Goal: Contribute content: Contribute content

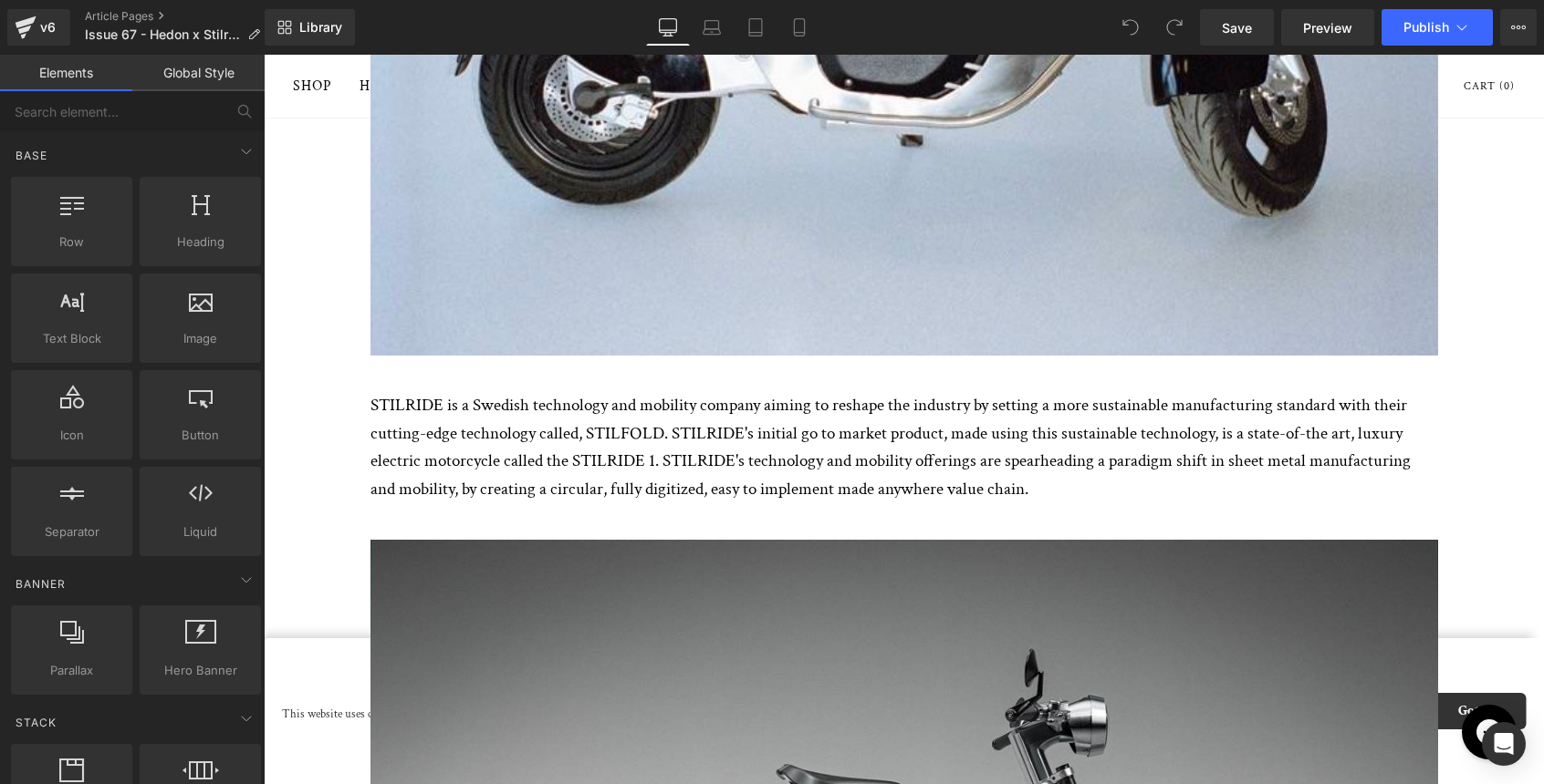
scroll to position [1068, 0]
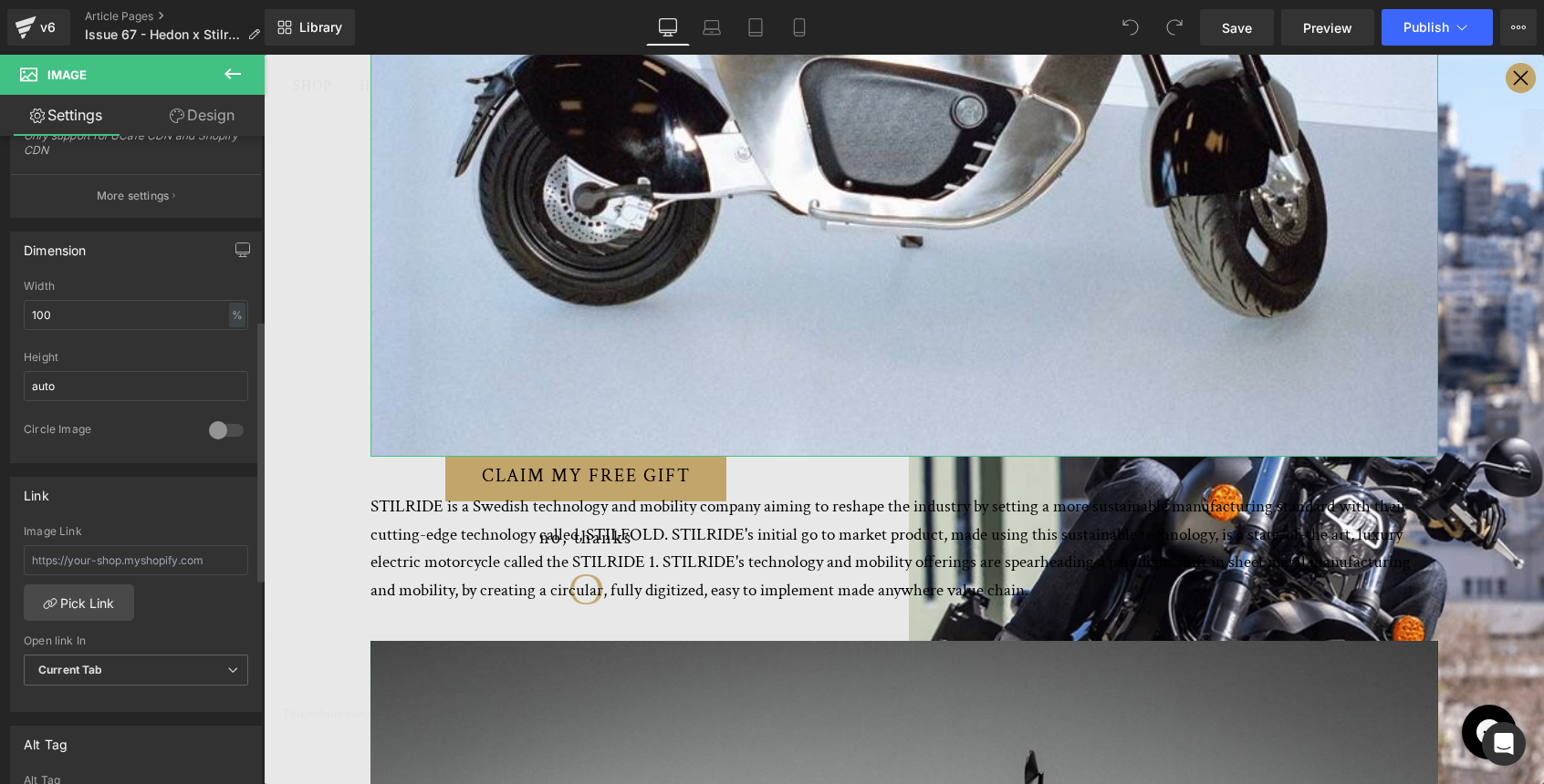
scroll to position [458, 0]
drag, startPoint x: 225, startPoint y: 558, endPoint x: -6, endPoint y: 550, distance: 231.1
click at [0, 550] on html "You are previewing how the will restyle your page. You can not edit Elements in…" at bounding box center [772, 392] width 1544 height 784
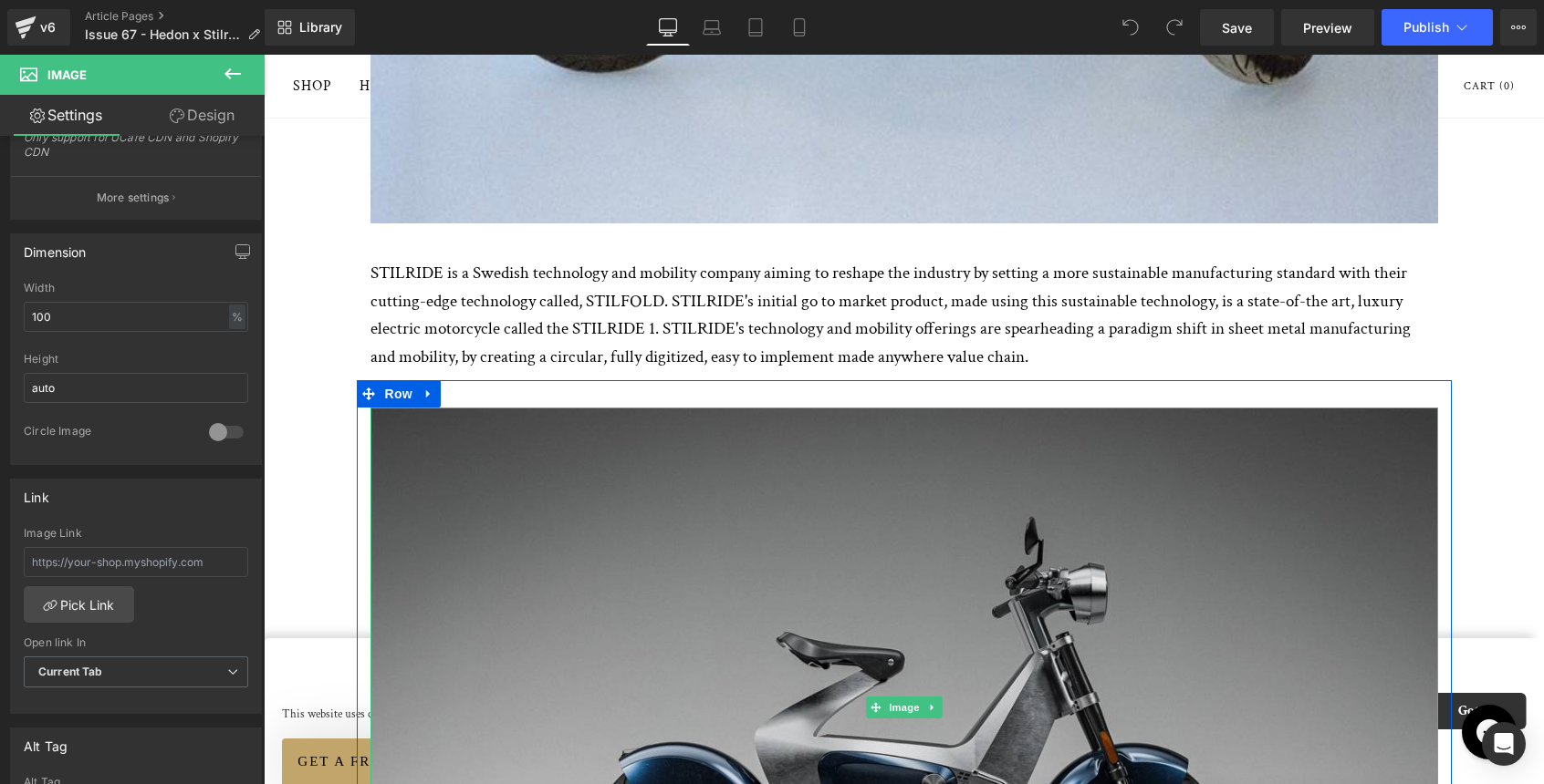
click at [804, 592] on img at bounding box center [905, 707] width 1068 height 600
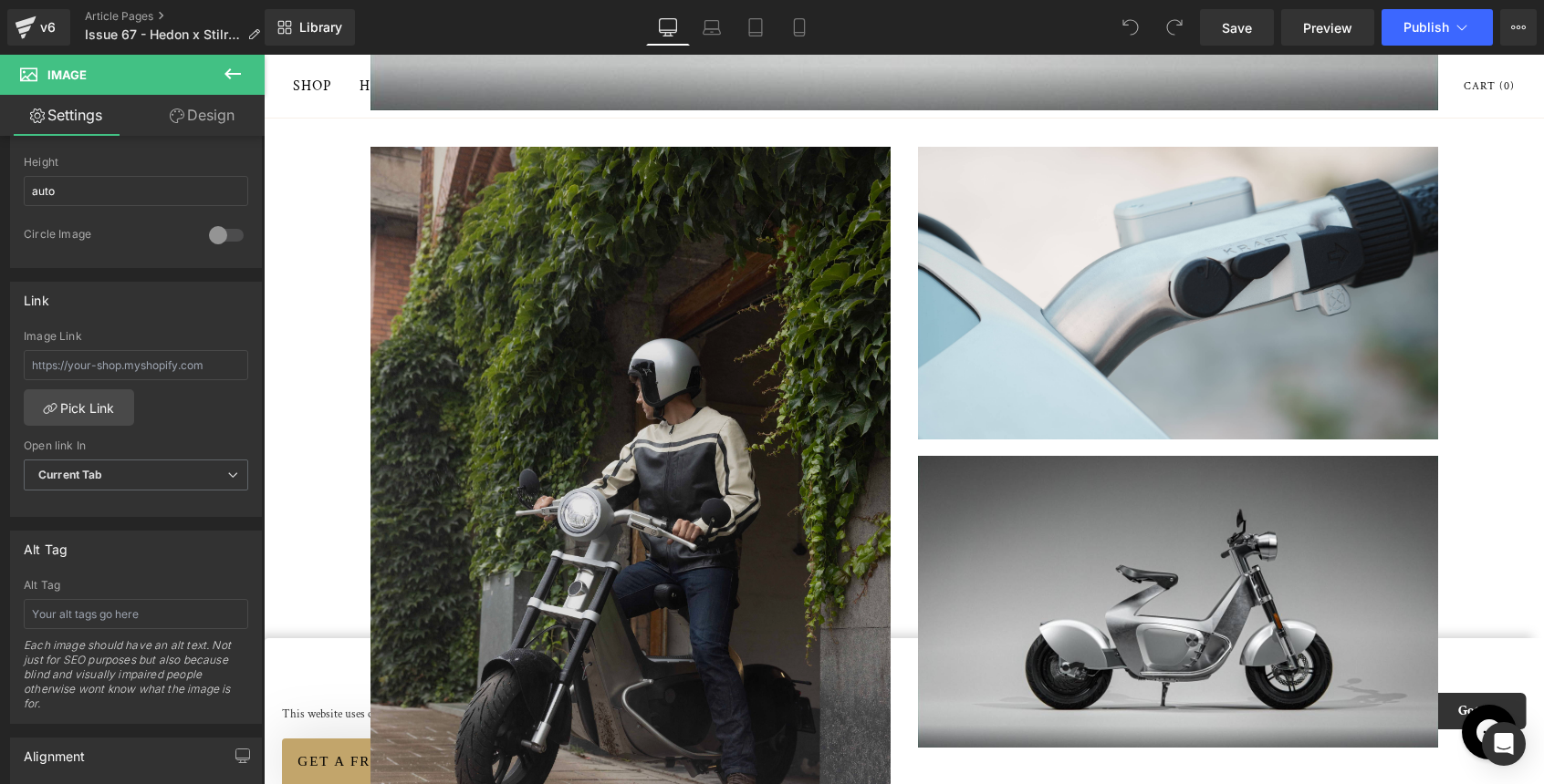
scroll to position [2196, 0]
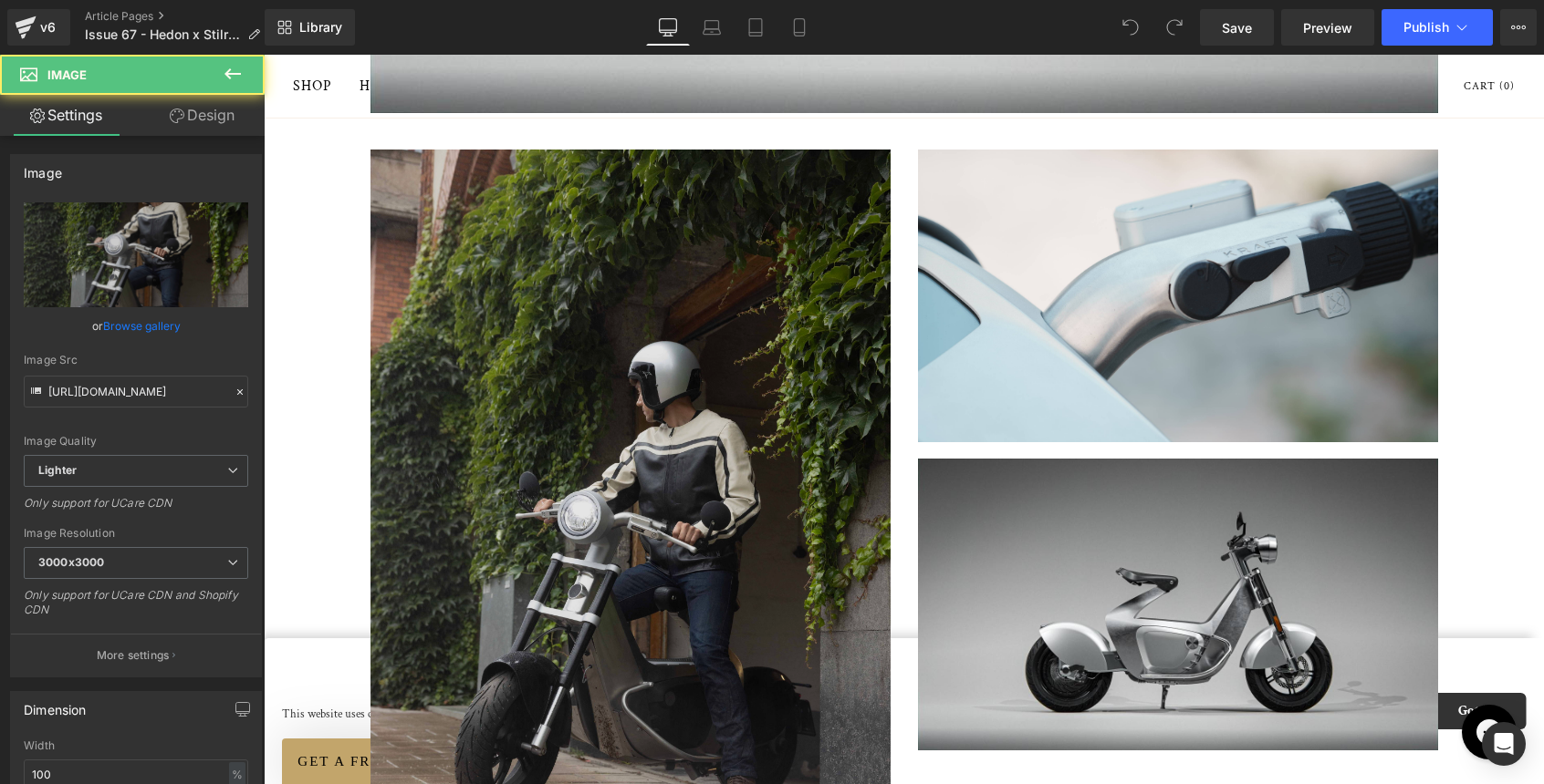
click at [600, 493] on img at bounding box center [630, 539] width 520 height 780
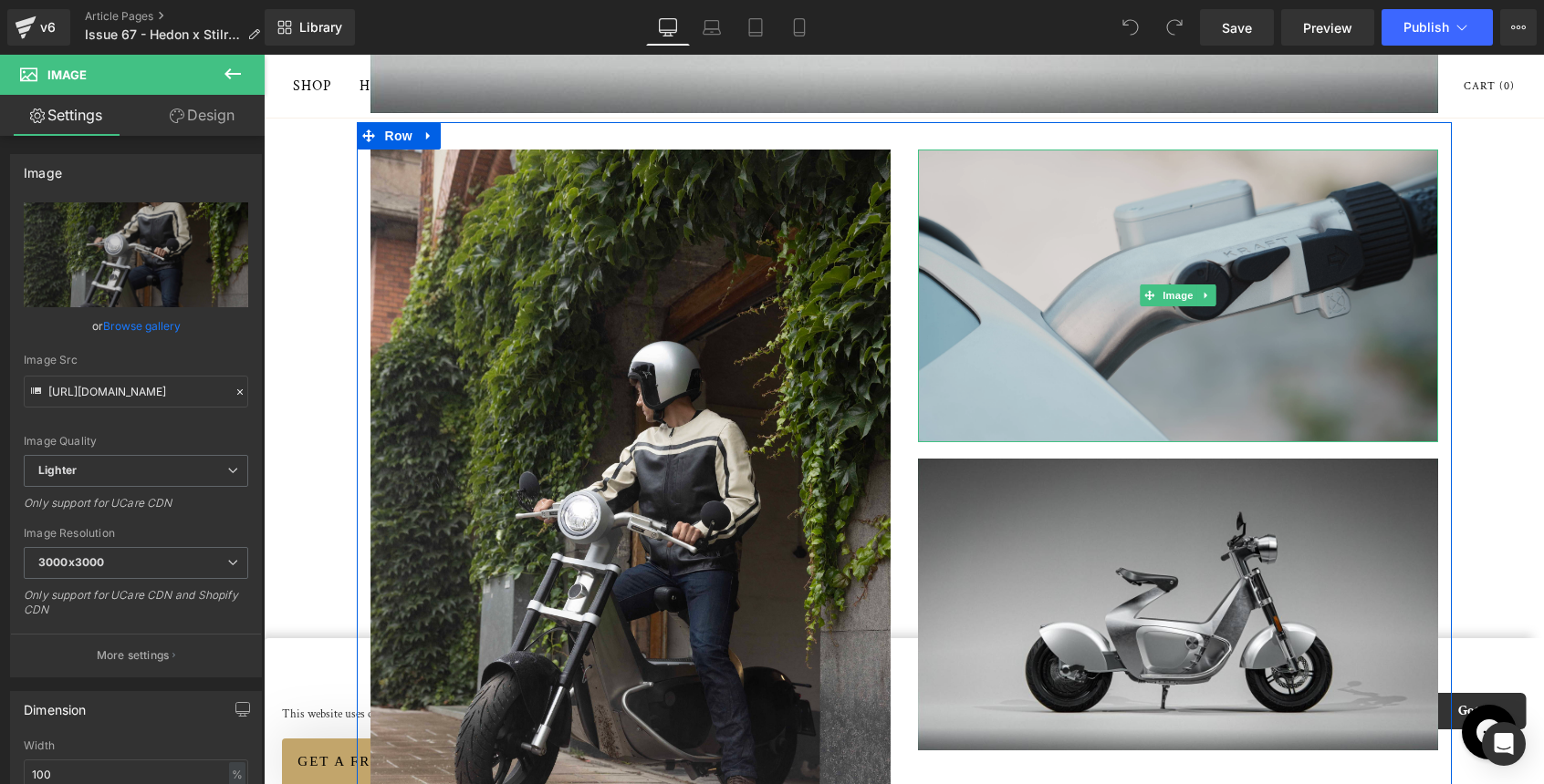
click at [1084, 312] on img at bounding box center [1177, 295] width 520 height 293
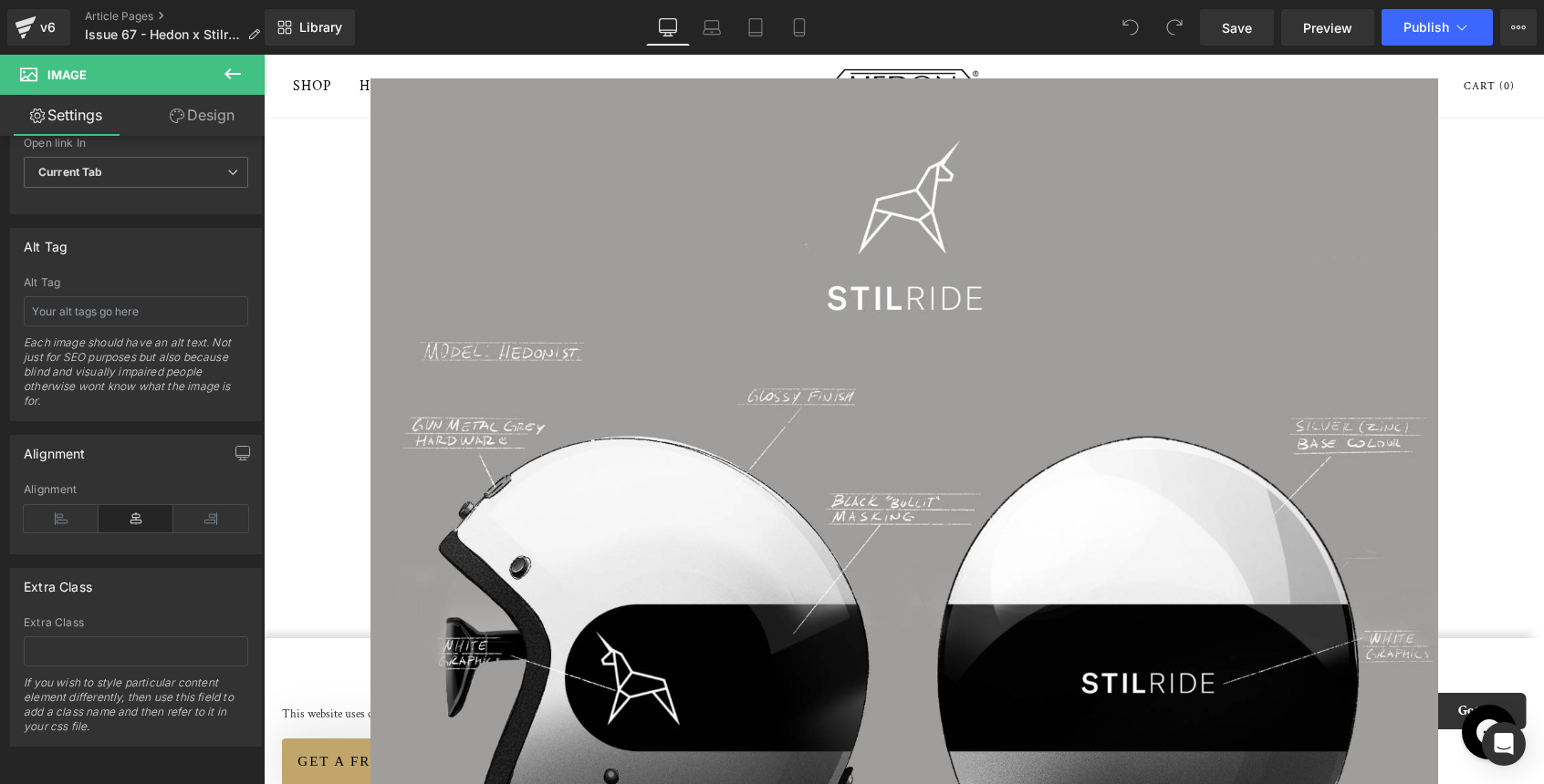
scroll to position [3722, 0]
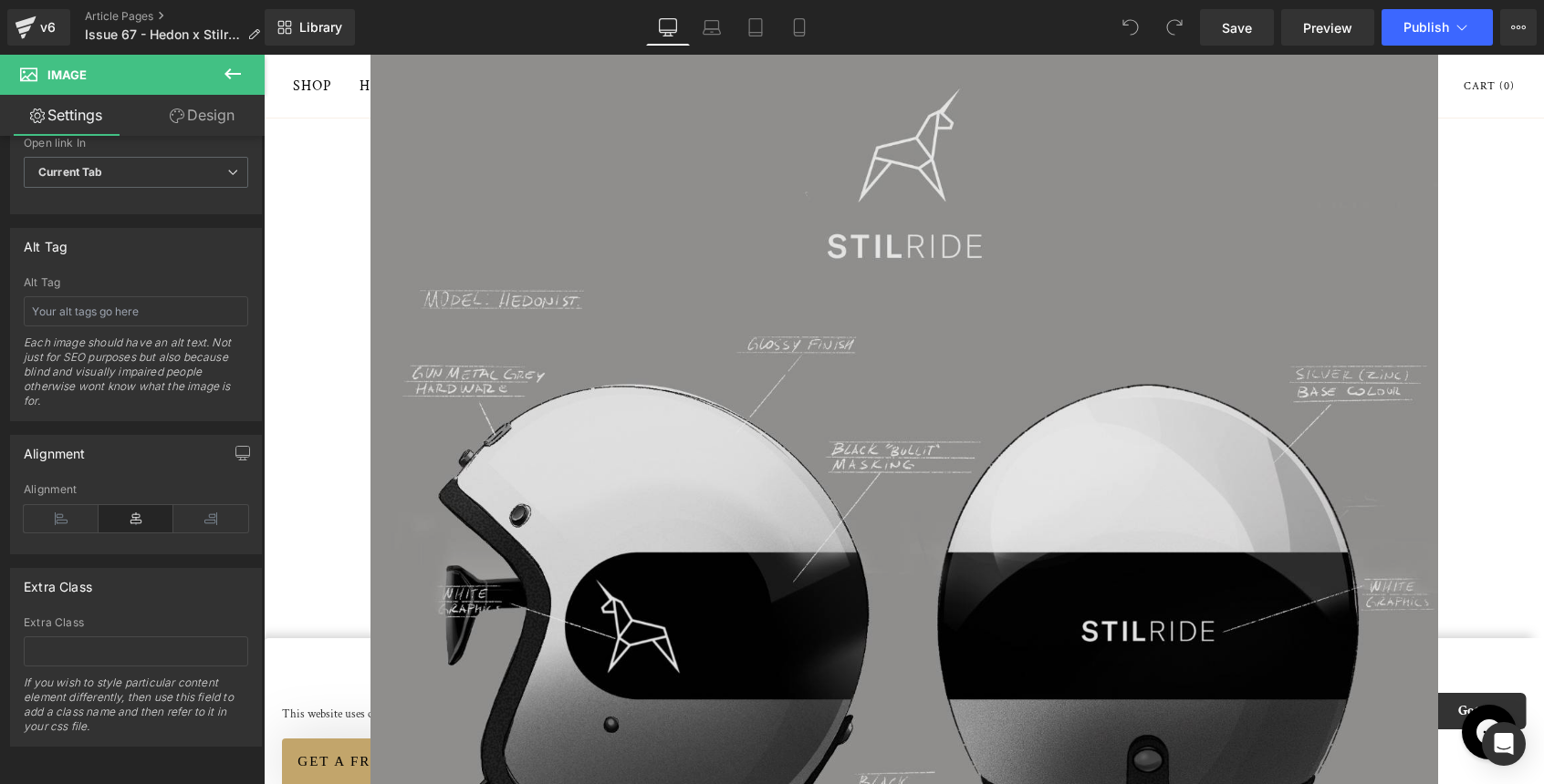
click at [568, 402] on img at bounding box center [905, 560] width 1068 height 1067
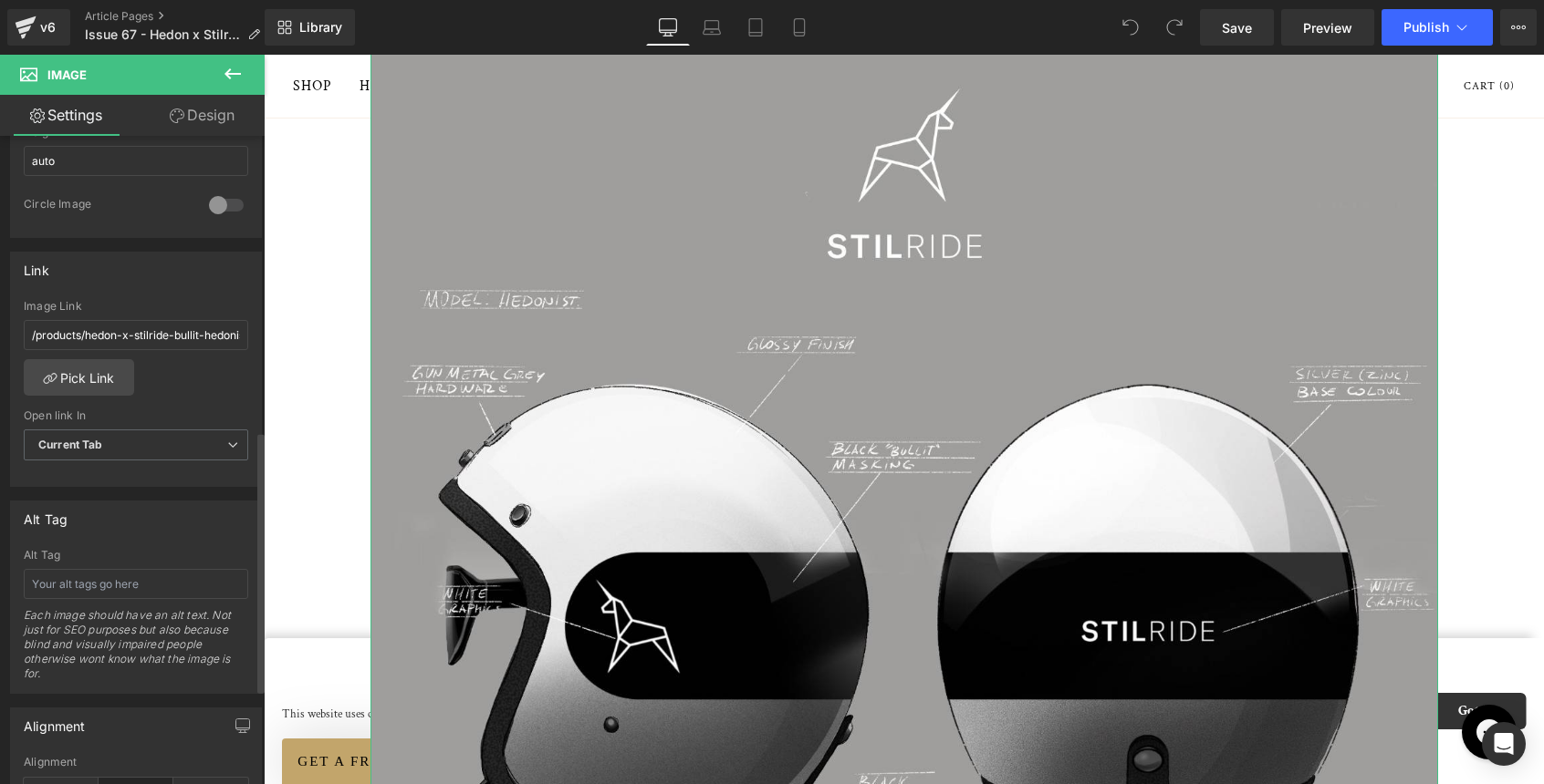
scroll to position [681, 0]
click at [213, 333] on input "/products/hedon-x-stilride-bullit-hedonist-limited-edition" at bounding box center [136, 339] width 225 height 30
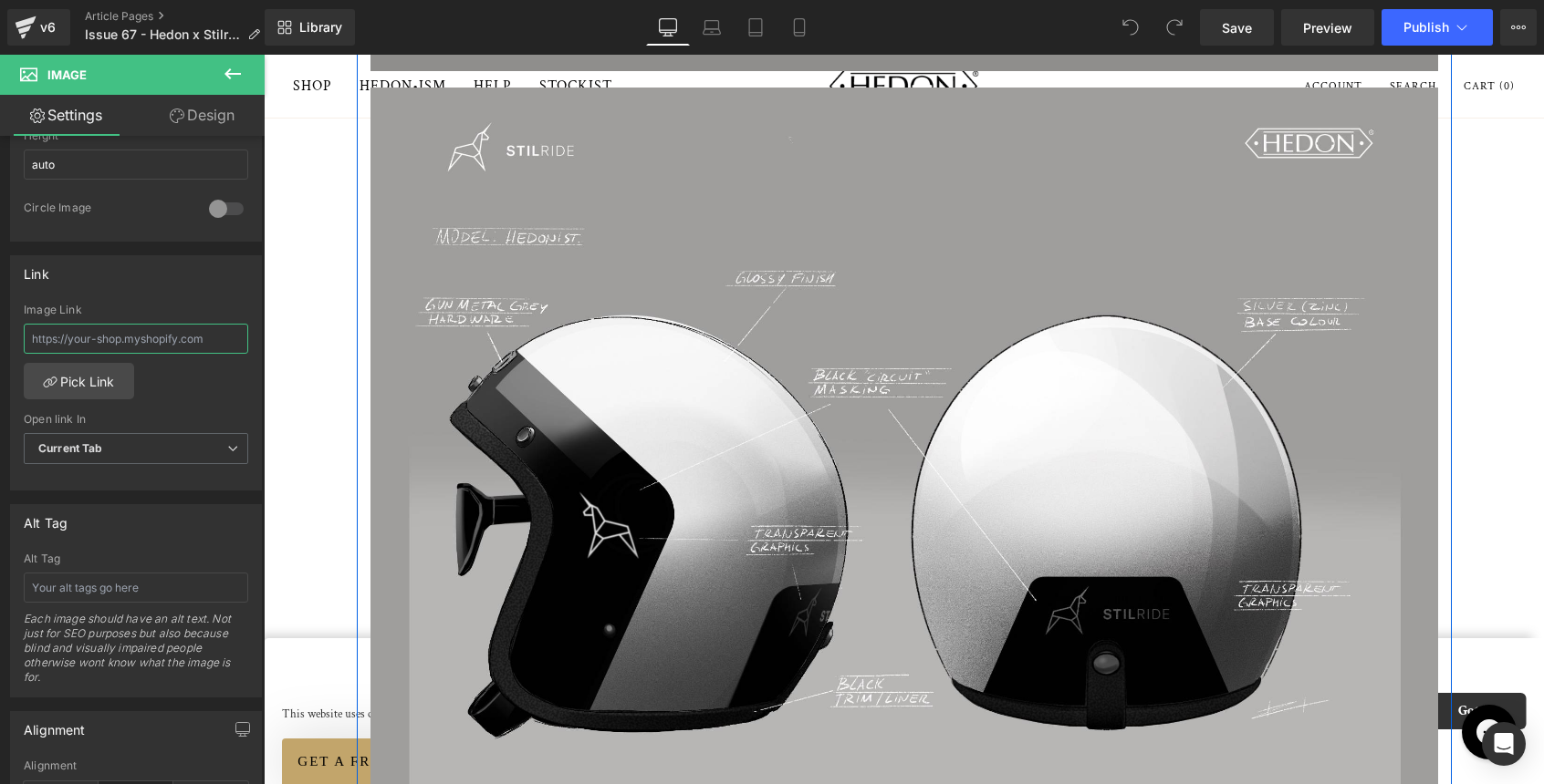
scroll to position [4760, 0]
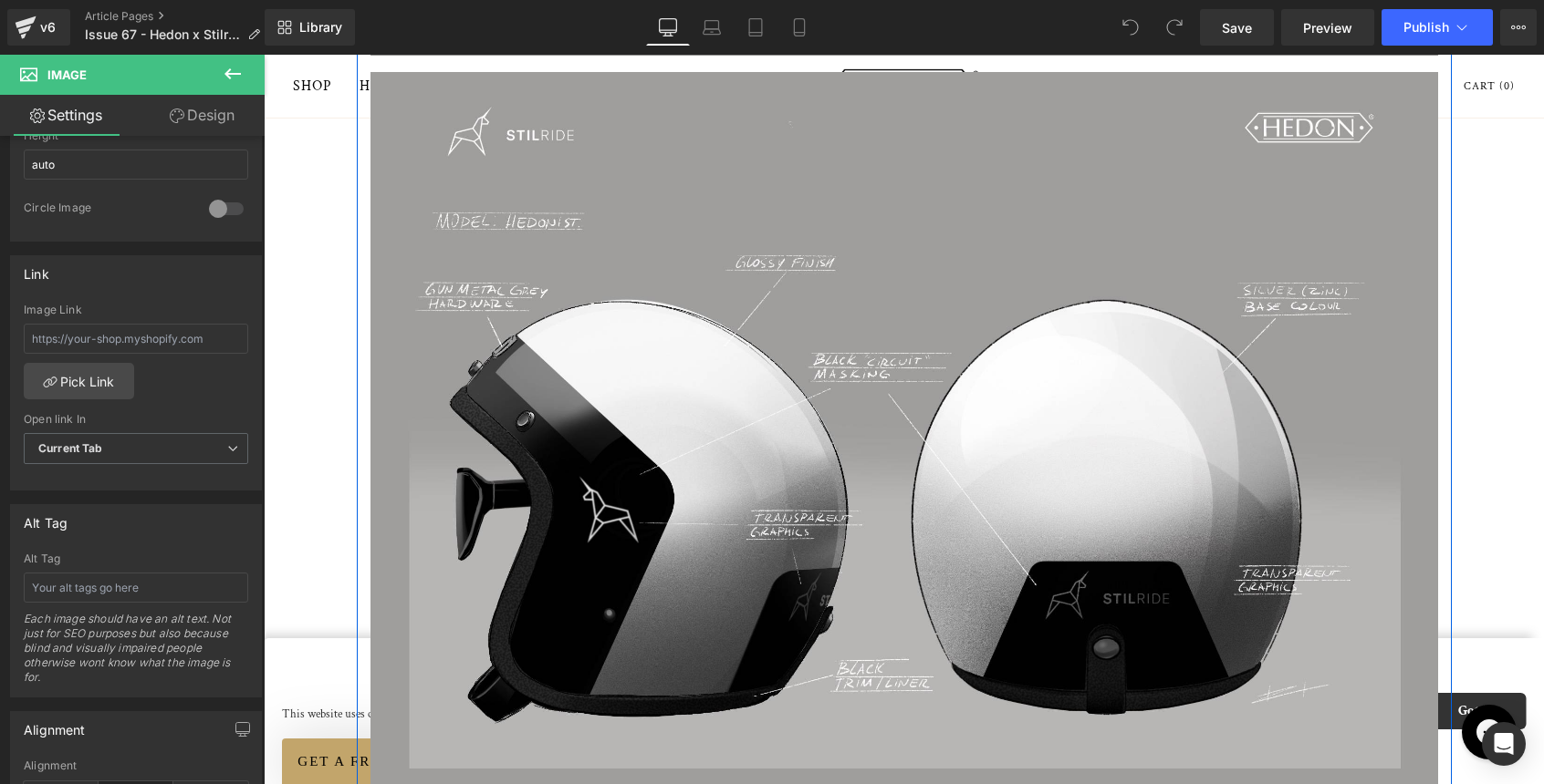
click at [748, 455] on img at bounding box center [905, 432] width 1068 height 754
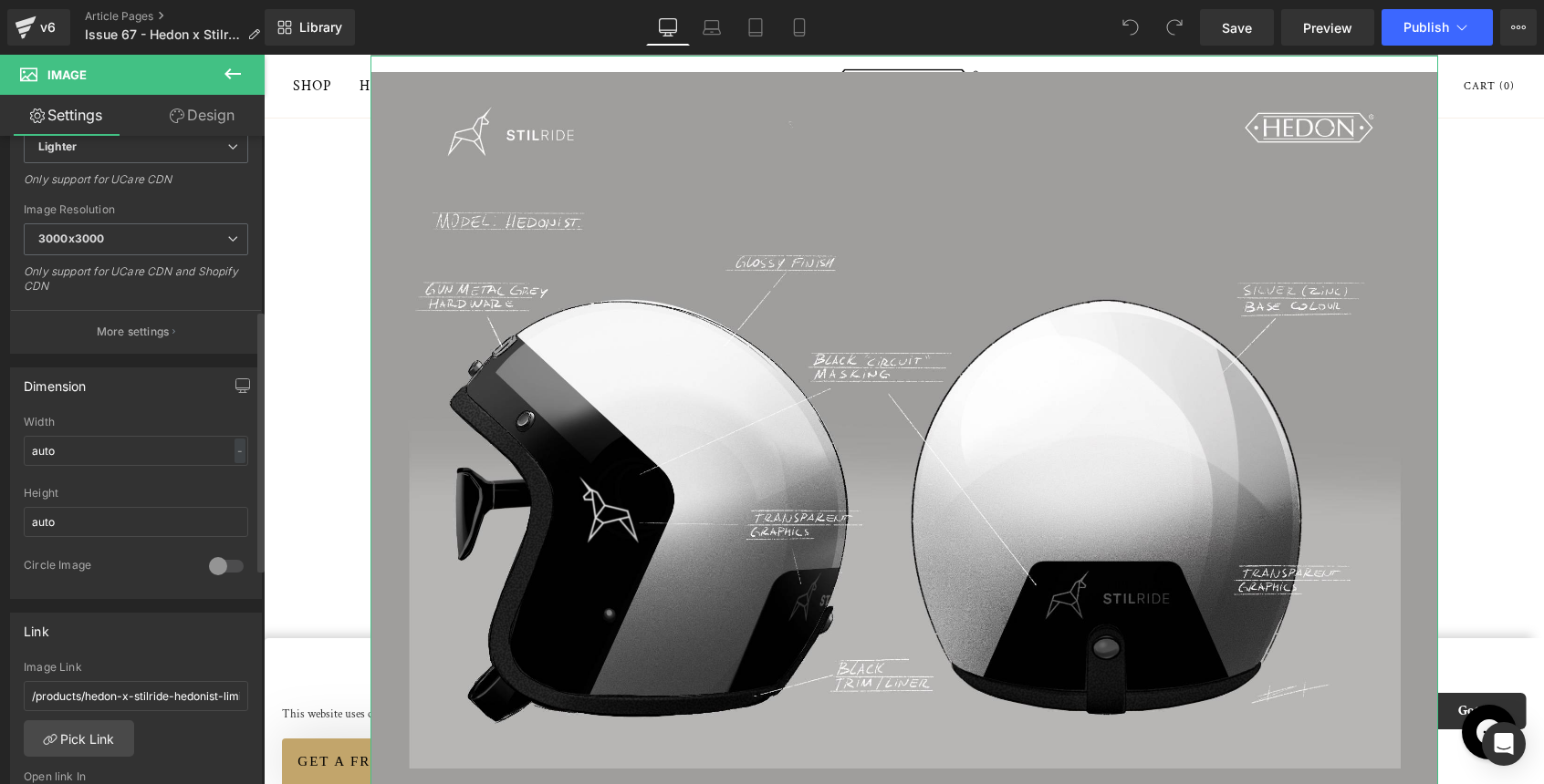
scroll to position [609, 0]
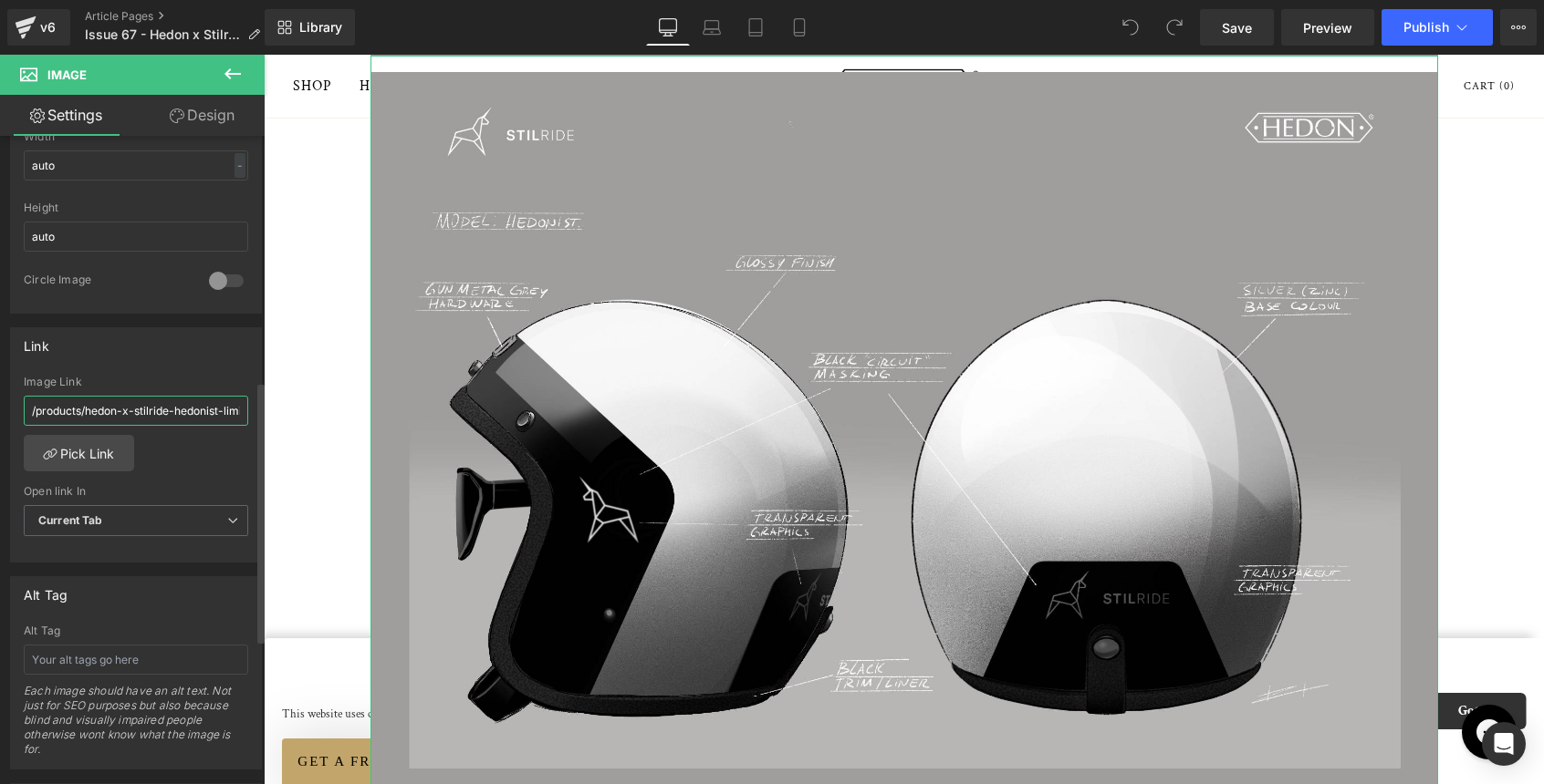
click at [193, 403] on input "/products/hedon-x-stilride-hedonist-limited-edition" at bounding box center [136, 410] width 225 height 30
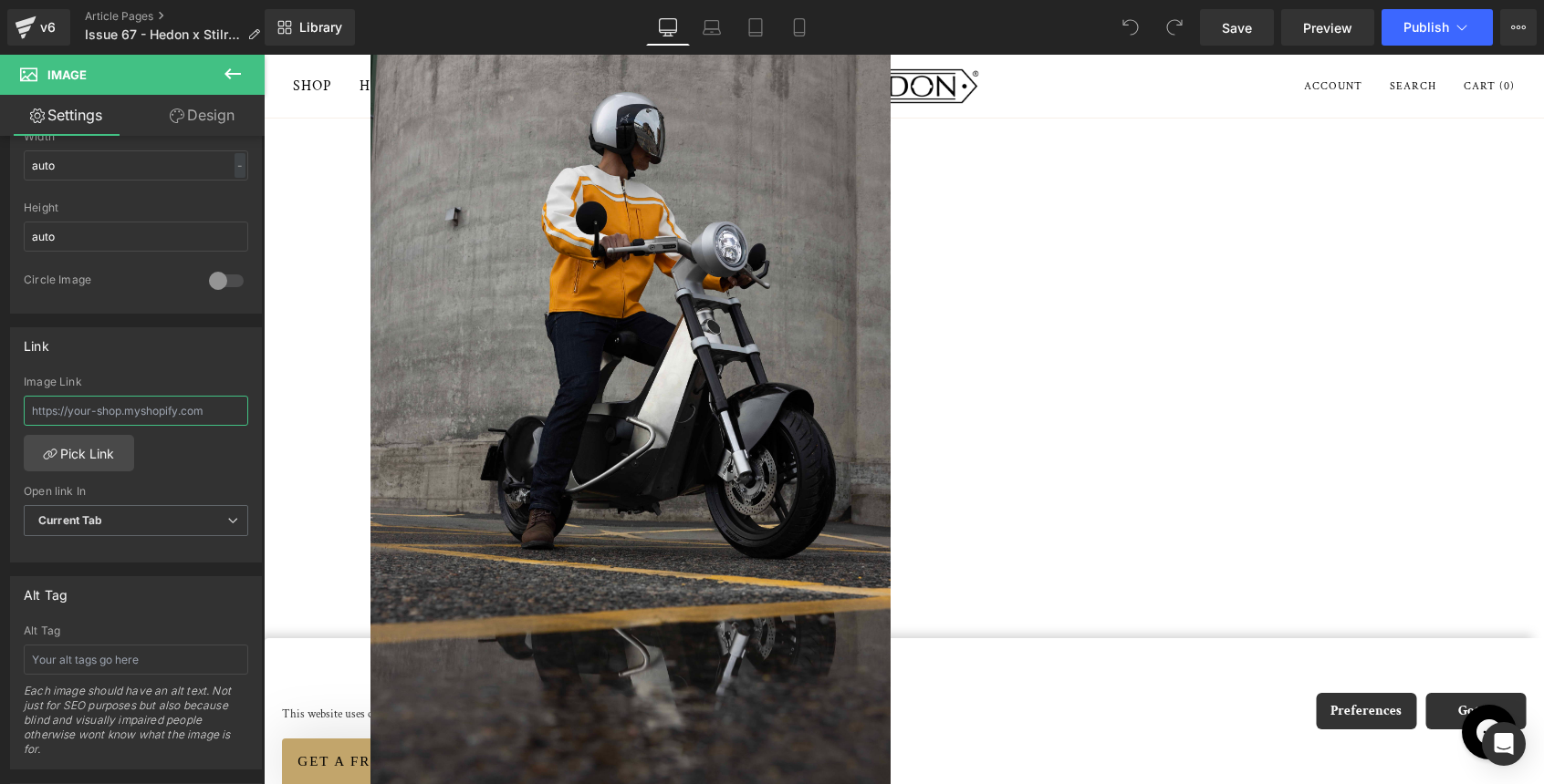
scroll to position [5600, 0]
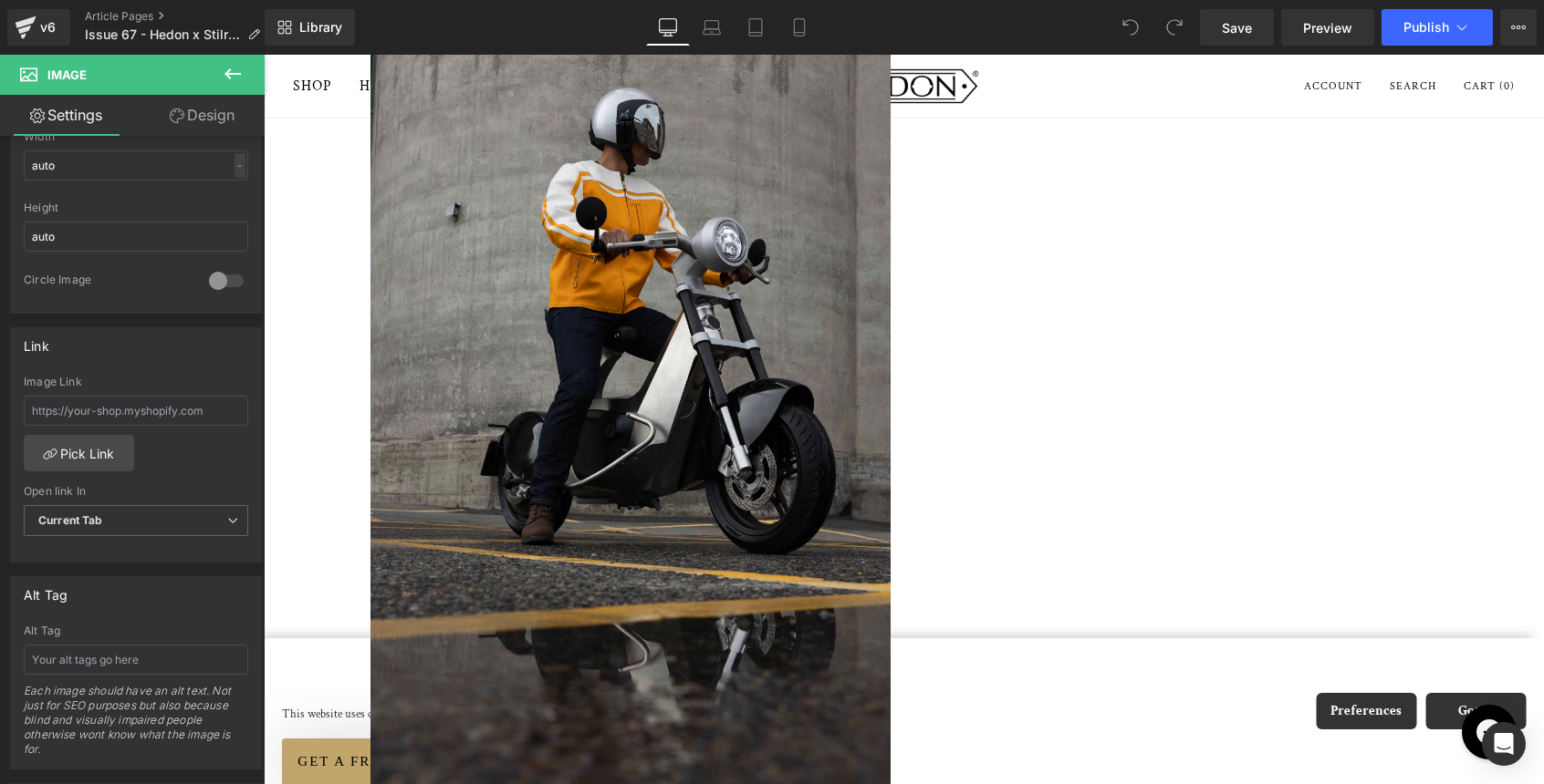
click at [571, 386] on img at bounding box center [630, 401] width 520 height 791
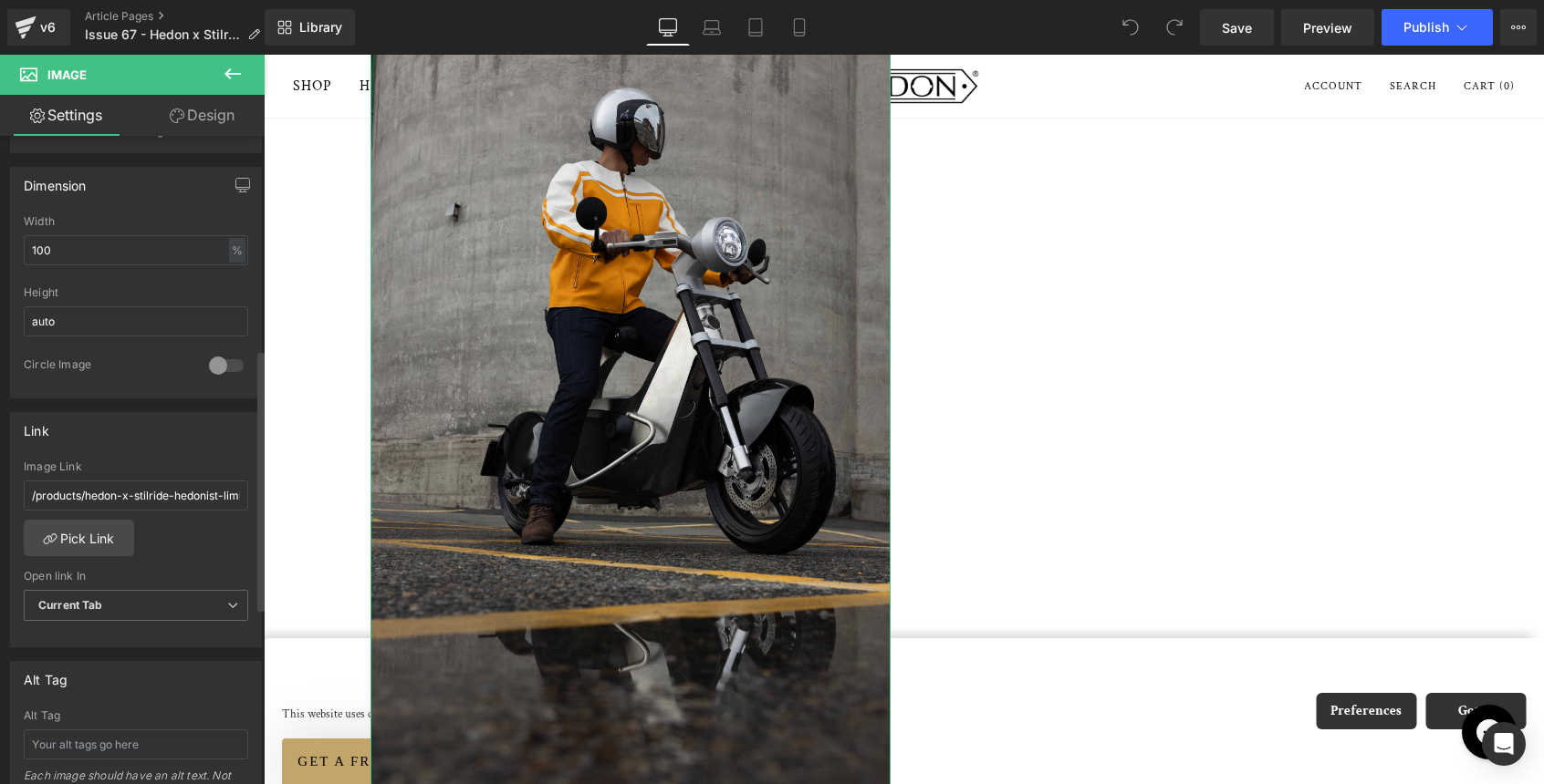
scroll to position [536, 0]
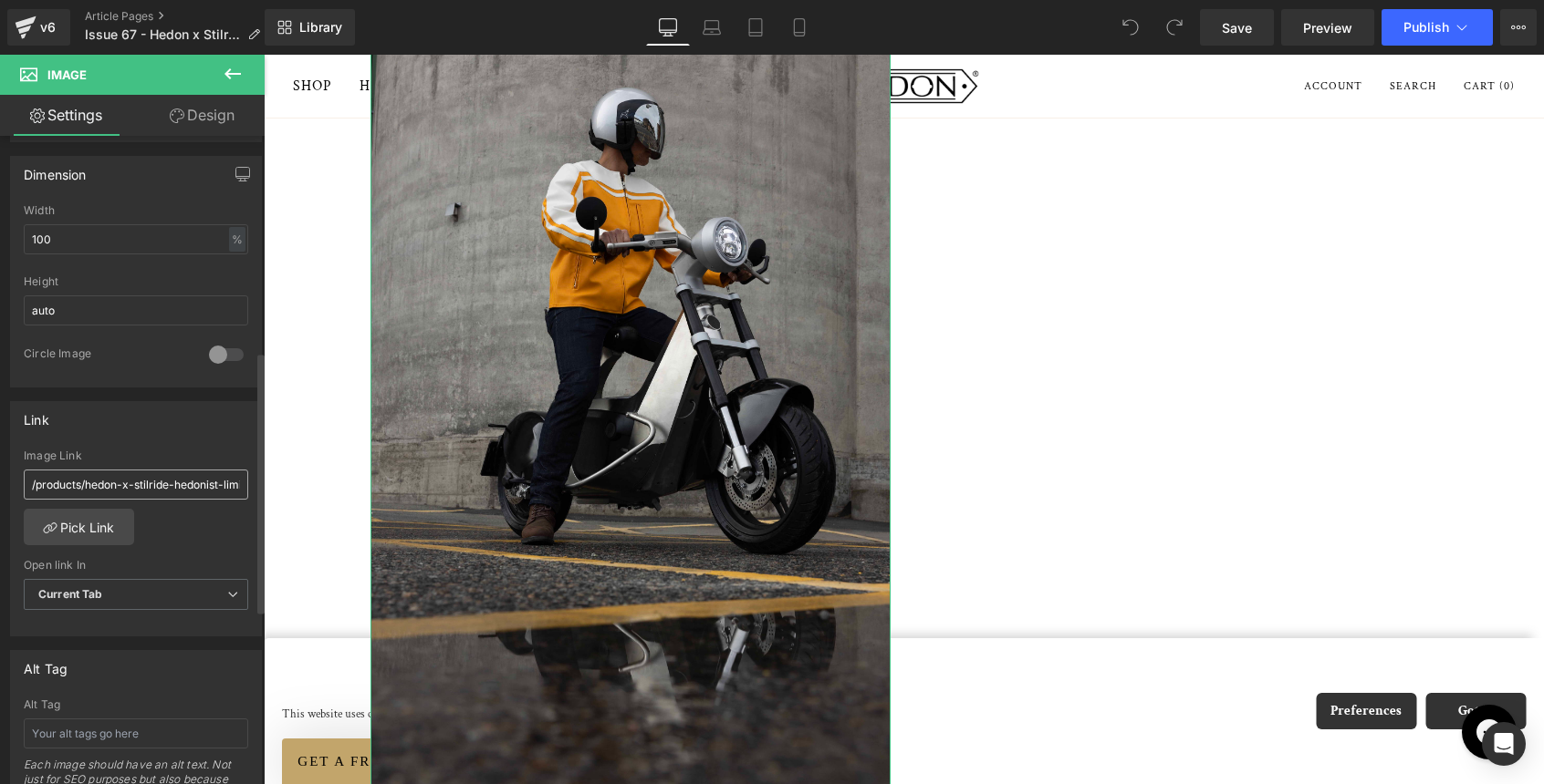
click at [138, 482] on input "/products/hedon-x-stilride-hedonist-limited-edition" at bounding box center [136, 485] width 225 height 30
click at [180, 481] on input "text" at bounding box center [136, 485] width 225 height 30
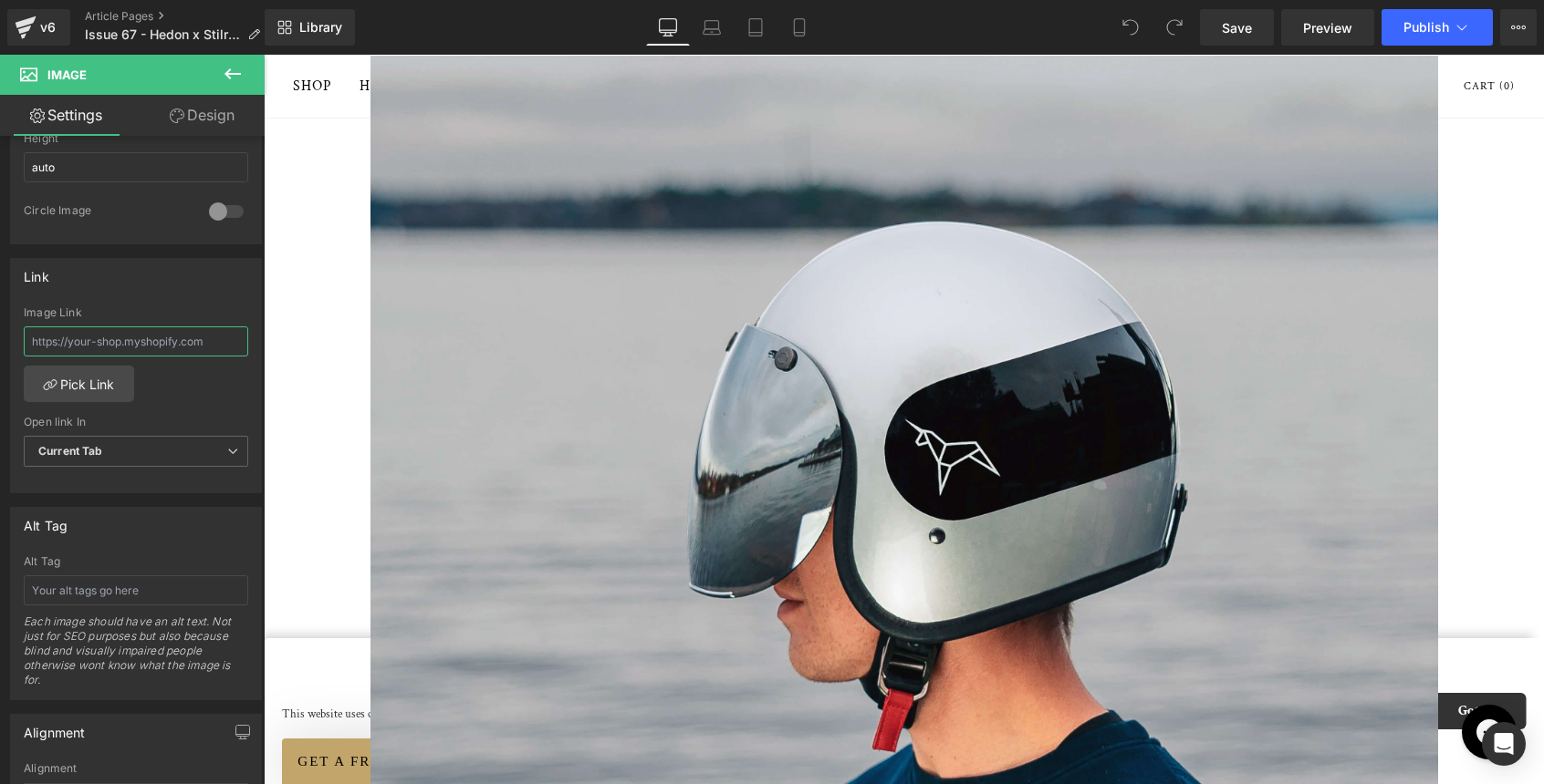
scroll to position [6552, 0]
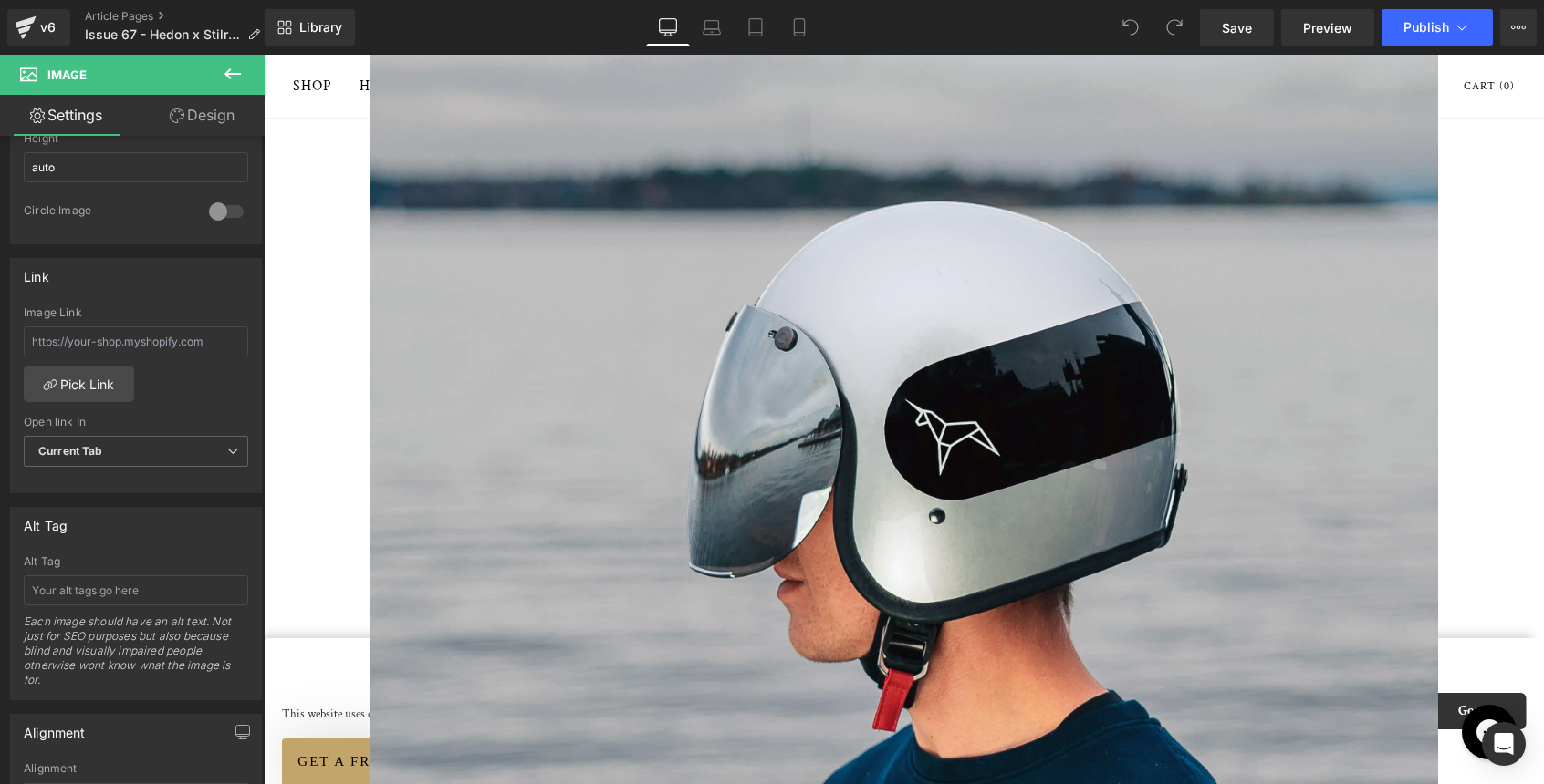
click at [882, 547] on img at bounding box center [905, 569] width 1068 height 1067
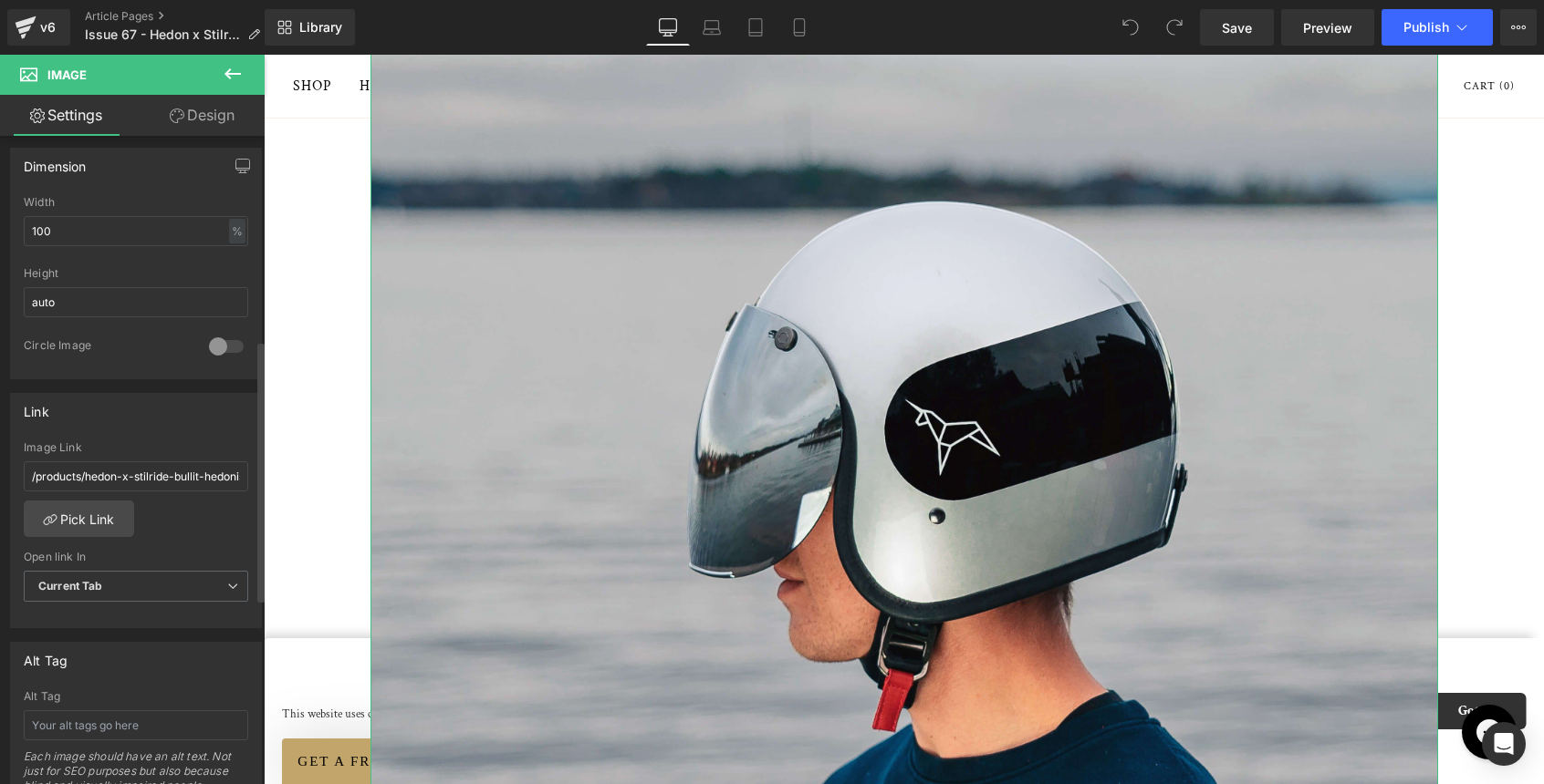
scroll to position [552, 0]
click at [207, 455] on input "/products/hedon-x-stilride-bullit-hedonist-limited-edition" at bounding box center [136, 467] width 225 height 30
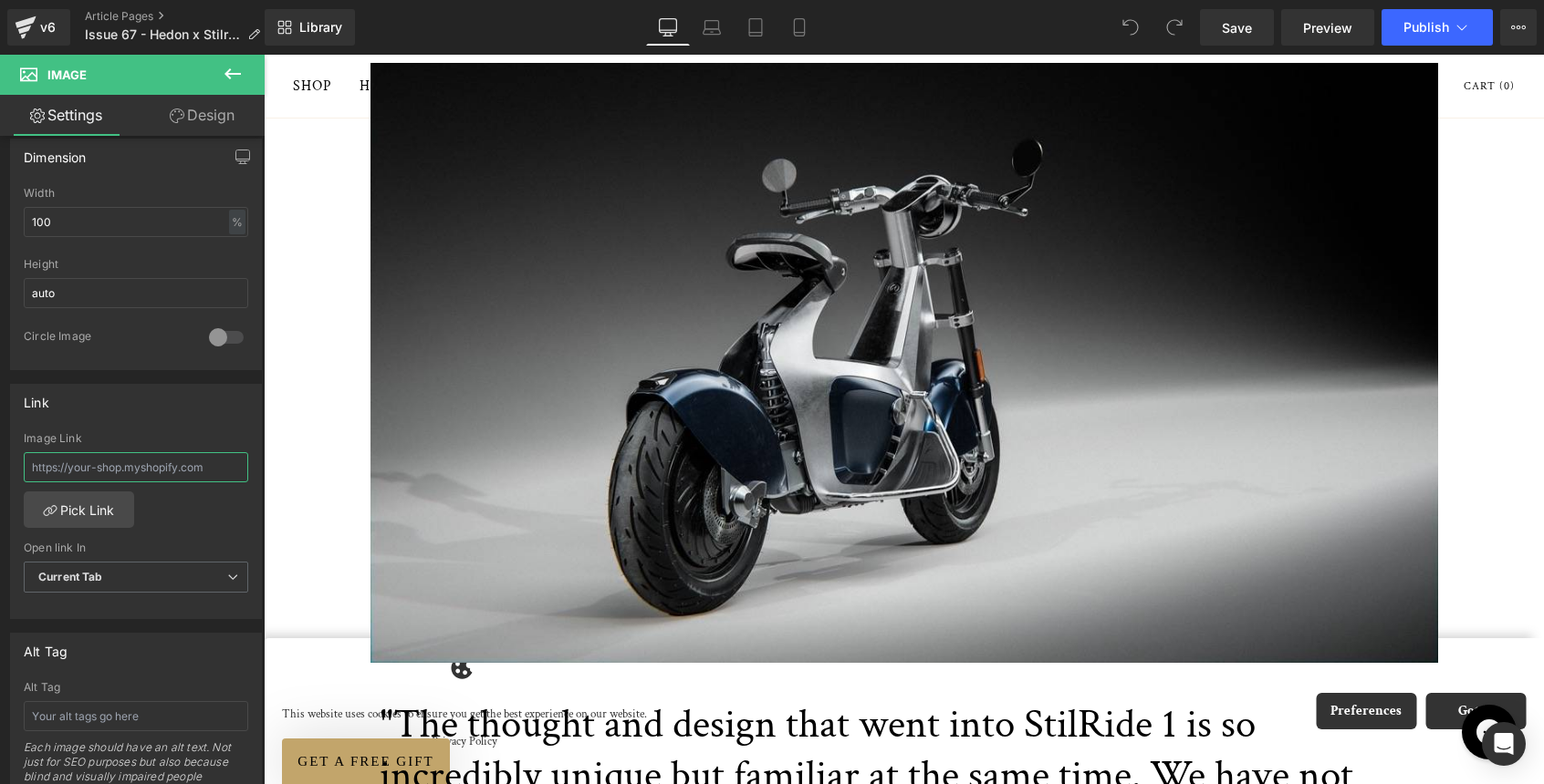
scroll to position [8098, 0]
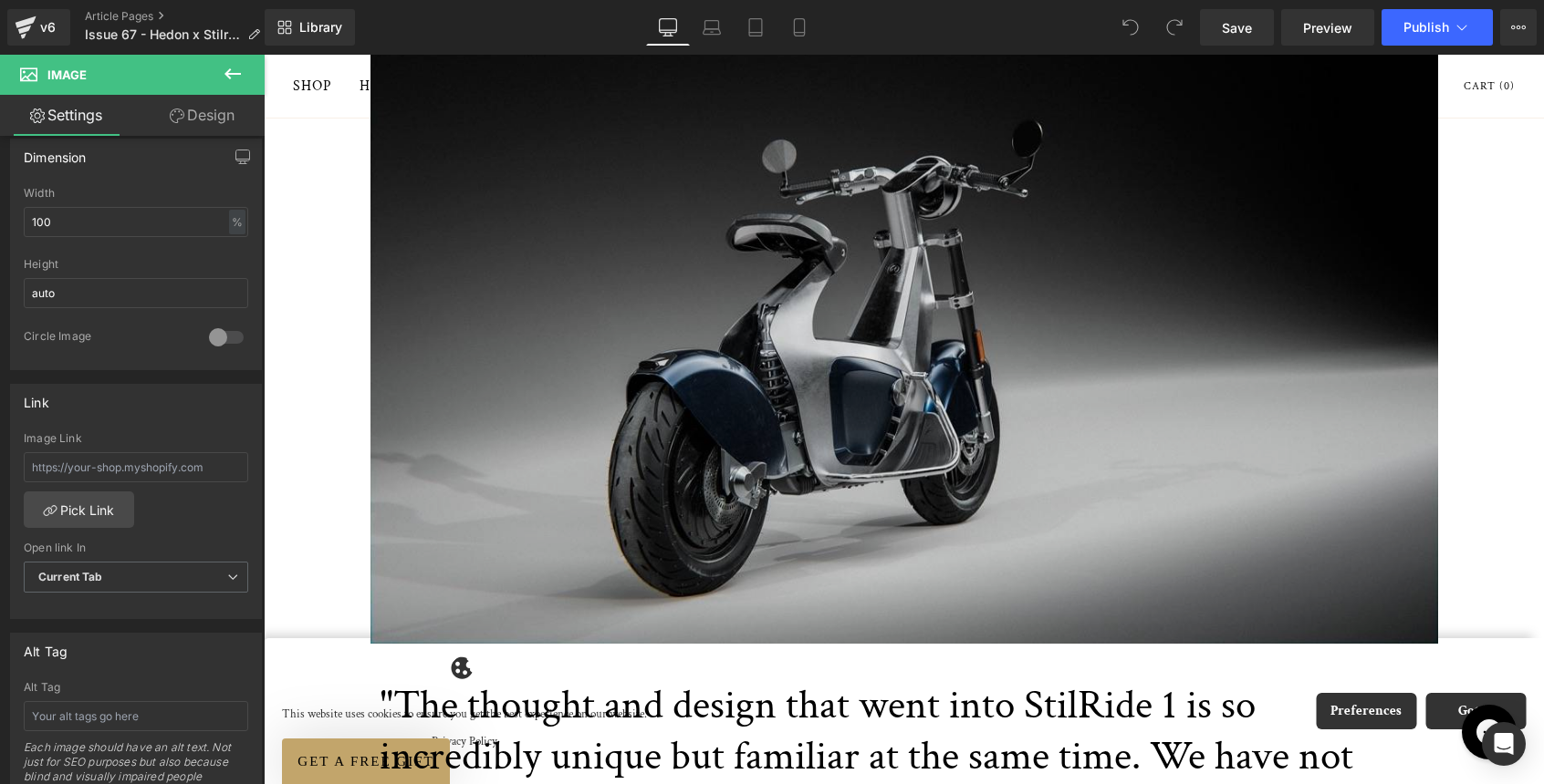
click at [602, 395] on img at bounding box center [905, 344] width 1068 height 600
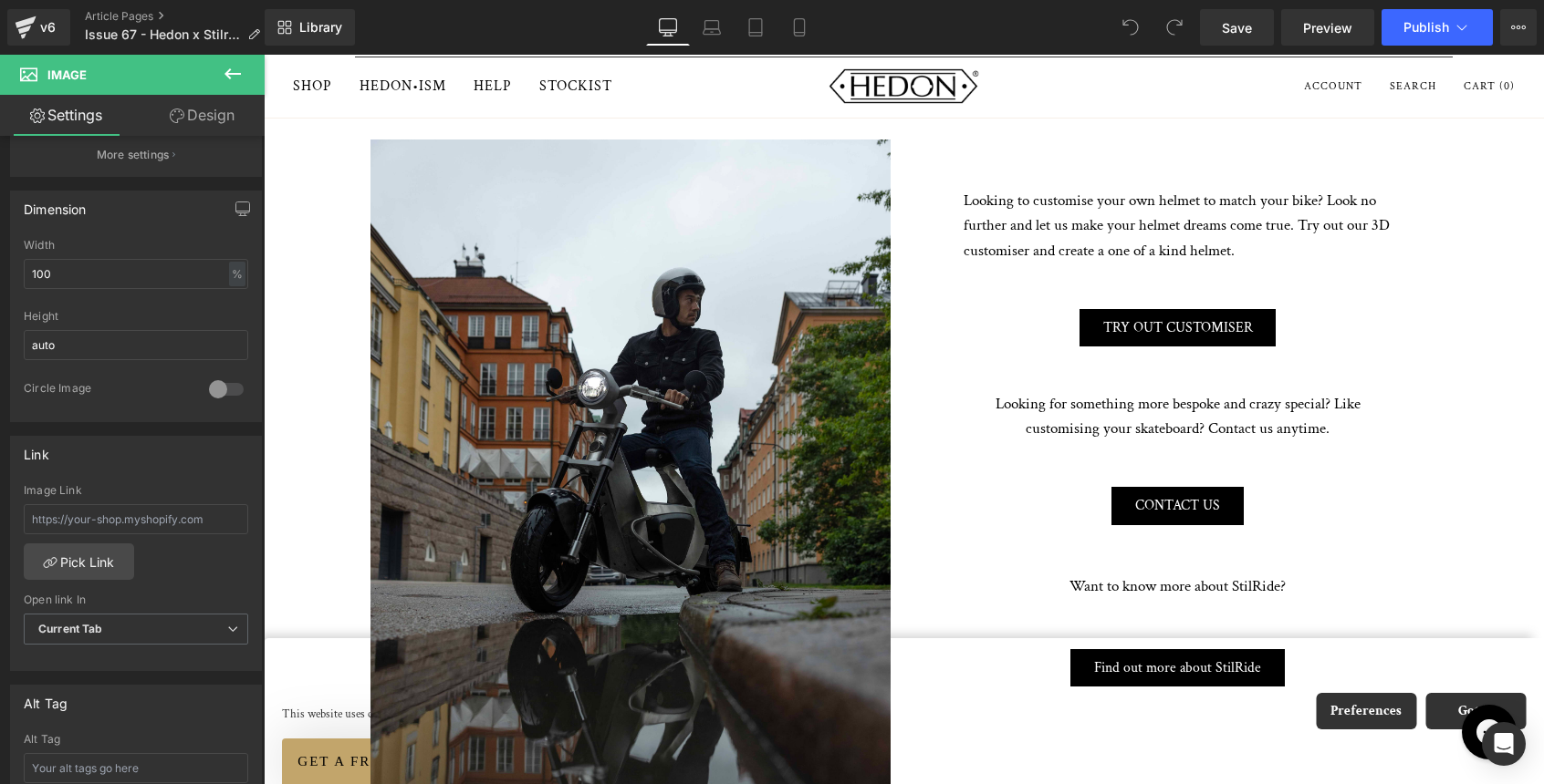
scroll to position [9078, 0]
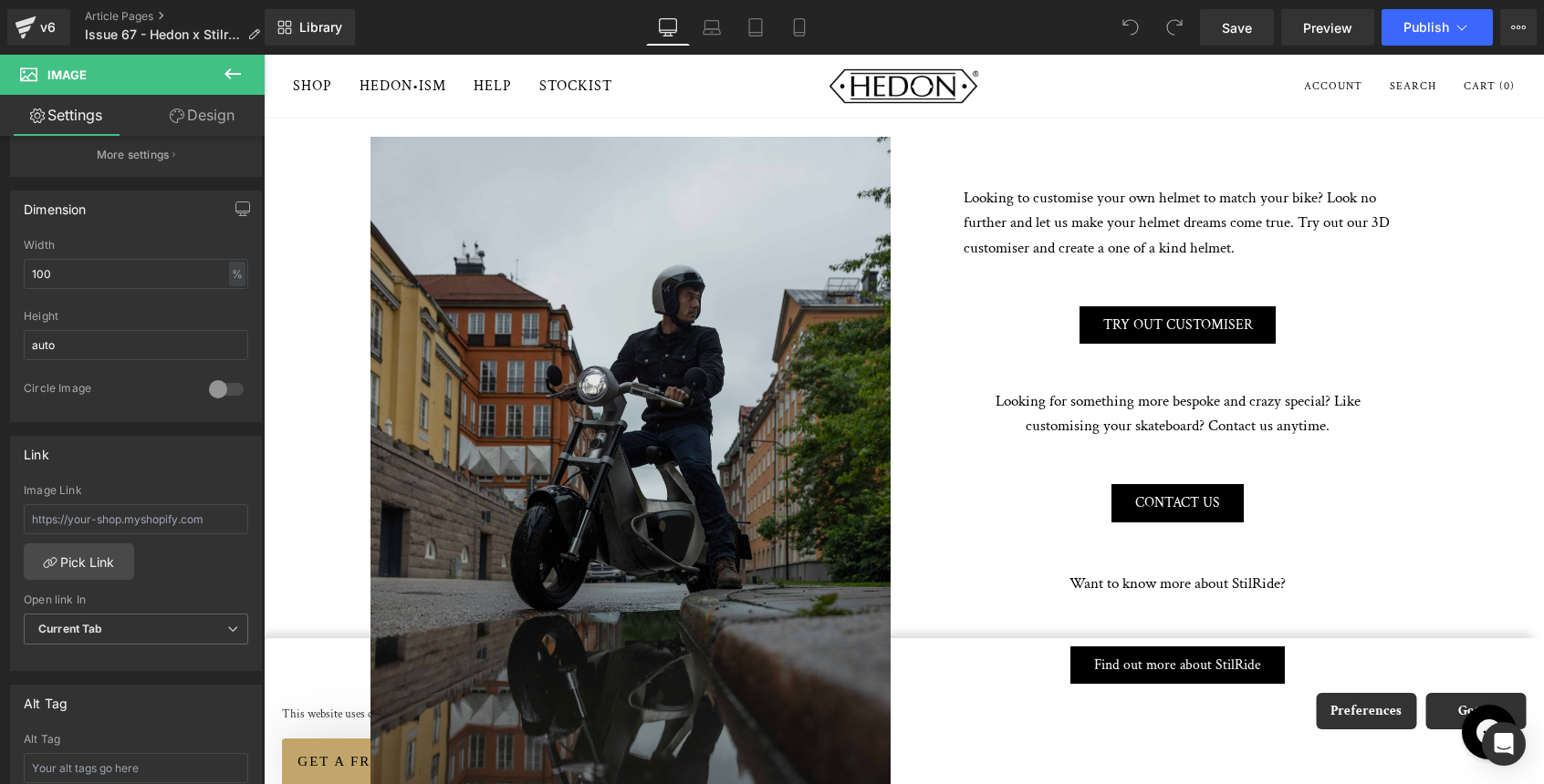
click at [641, 367] on img at bounding box center [630, 527] width 520 height 780
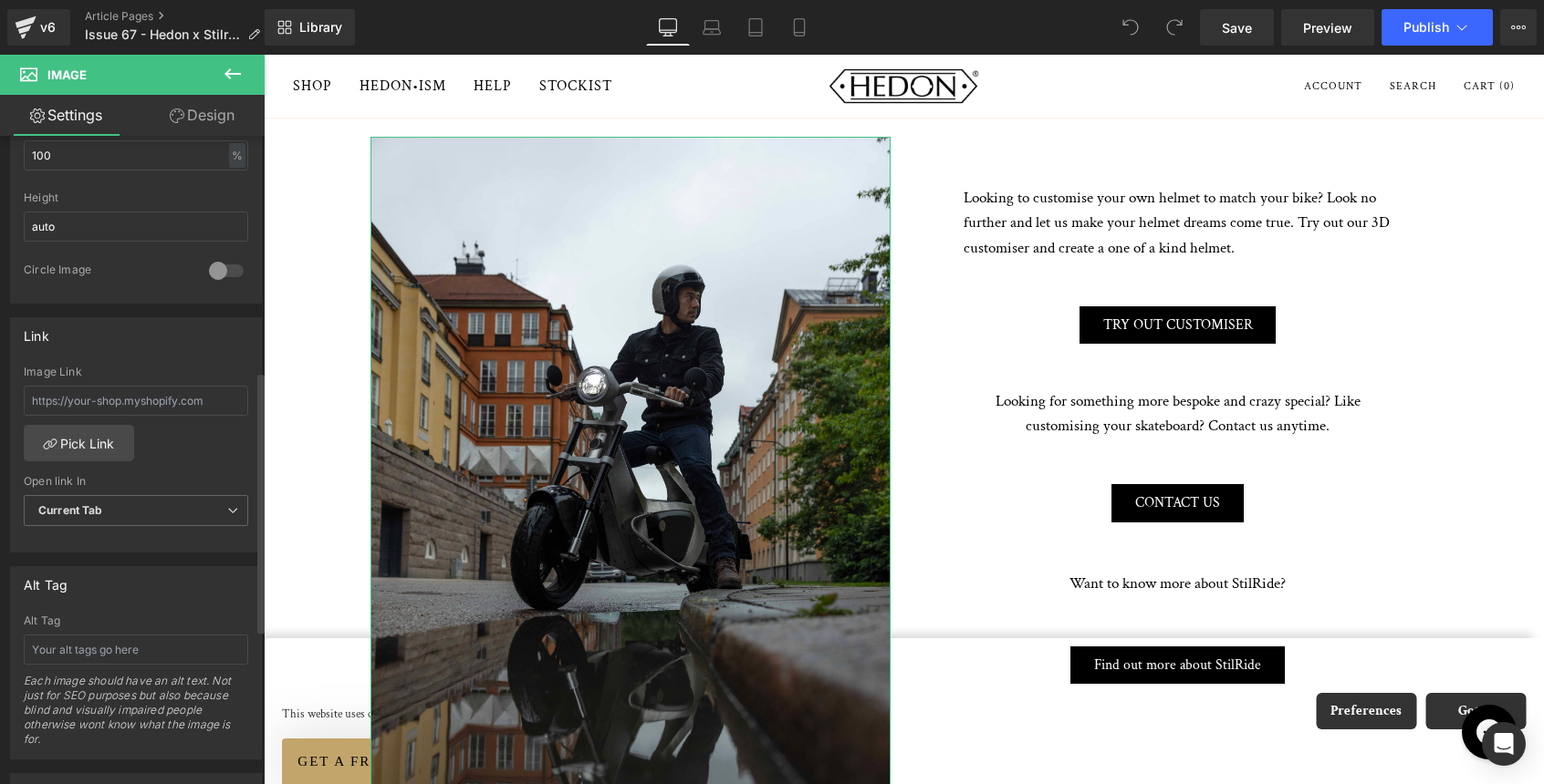
scroll to position [623, 0]
click at [1253, 28] on link "Save" at bounding box center [1237, 27] width 74 height 37
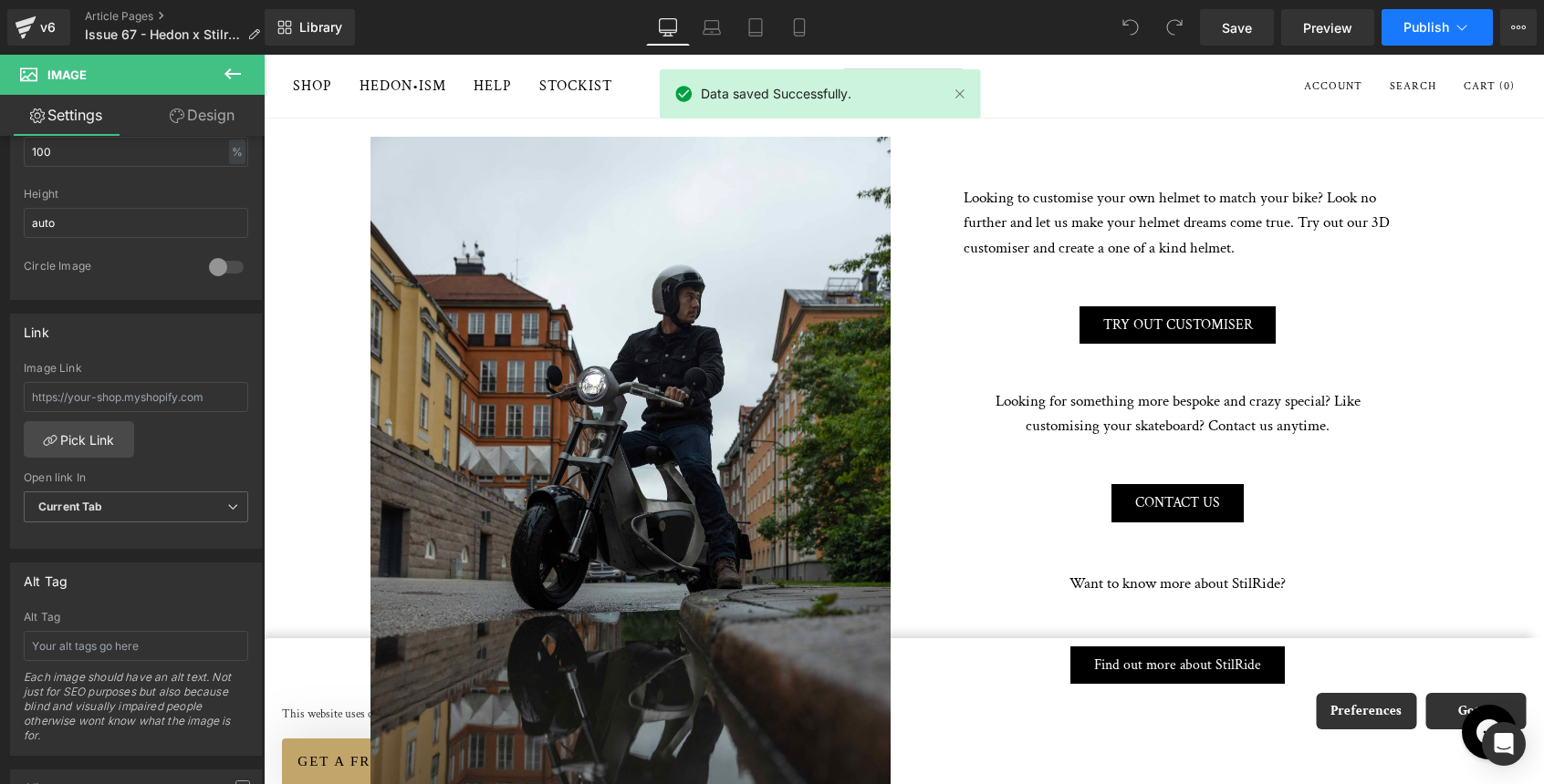
click at [1434, 24] on span "Publish" at bounding box center [1426, 27] width 46 height 15
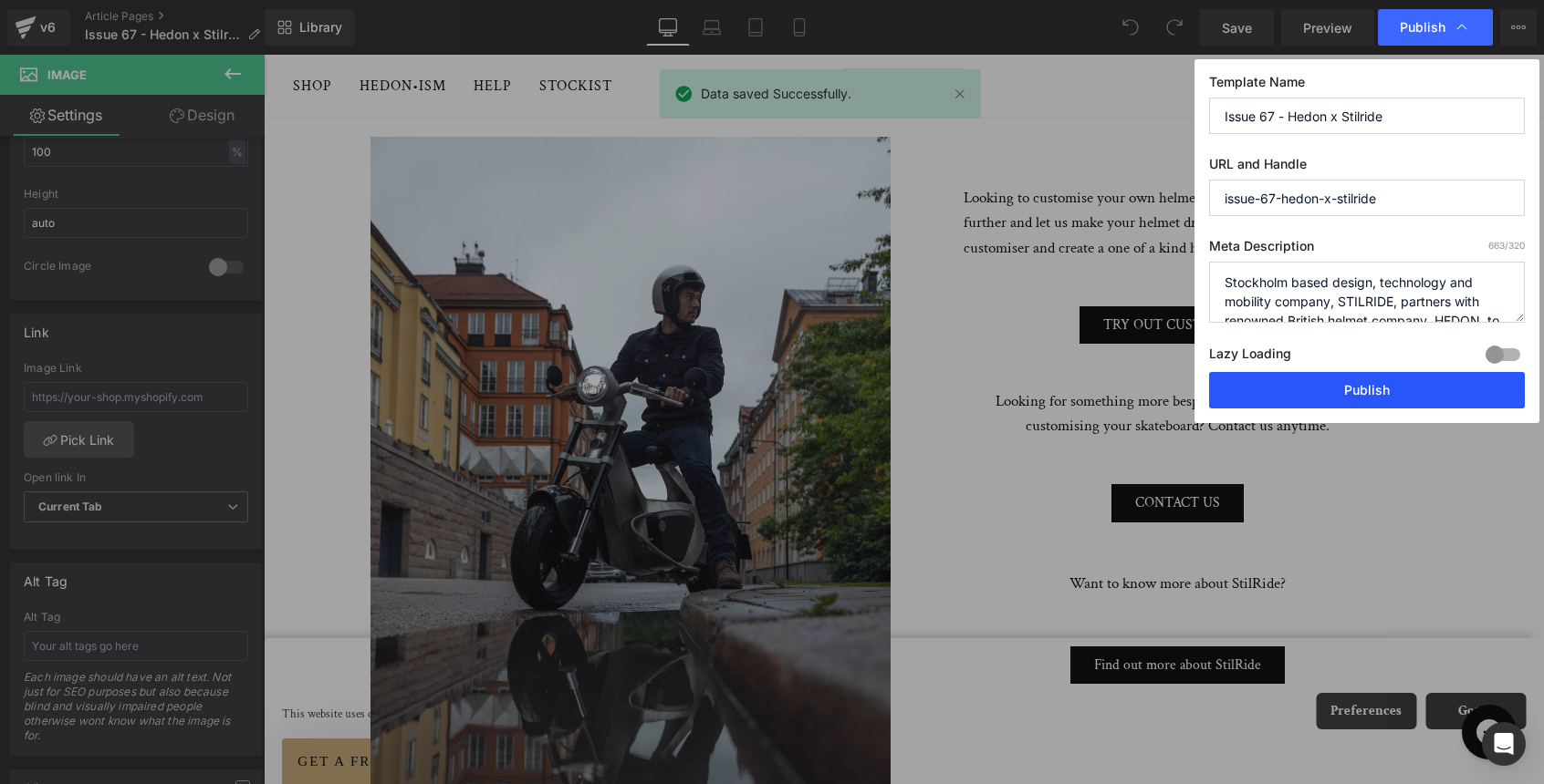
click at [1386, 391] on button "Publish" at bounding box center [1366, 390] width 315 height 37
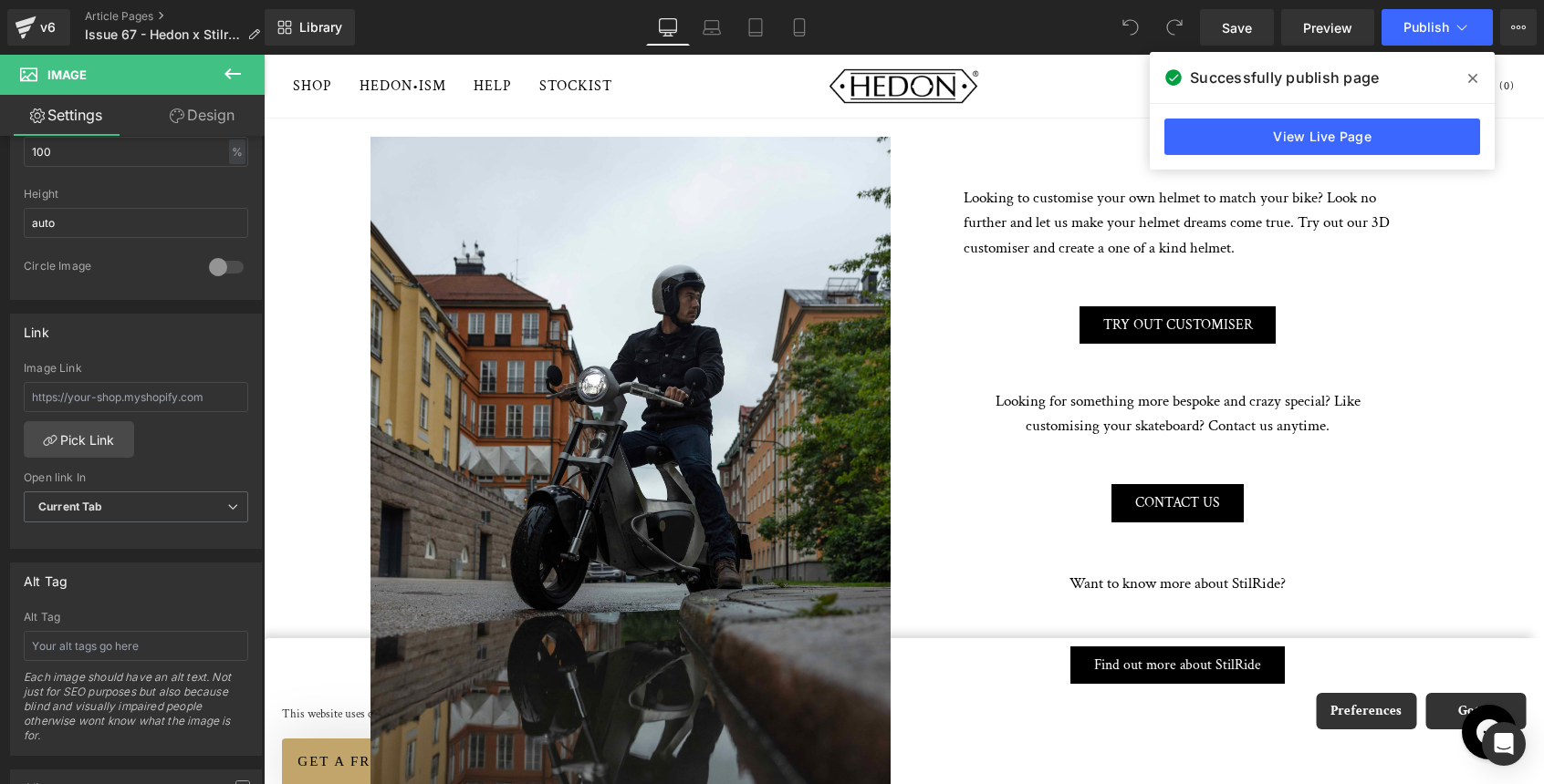
click at [1473, 77] on icon at bounding box center [1471, 78] width 9 height 9
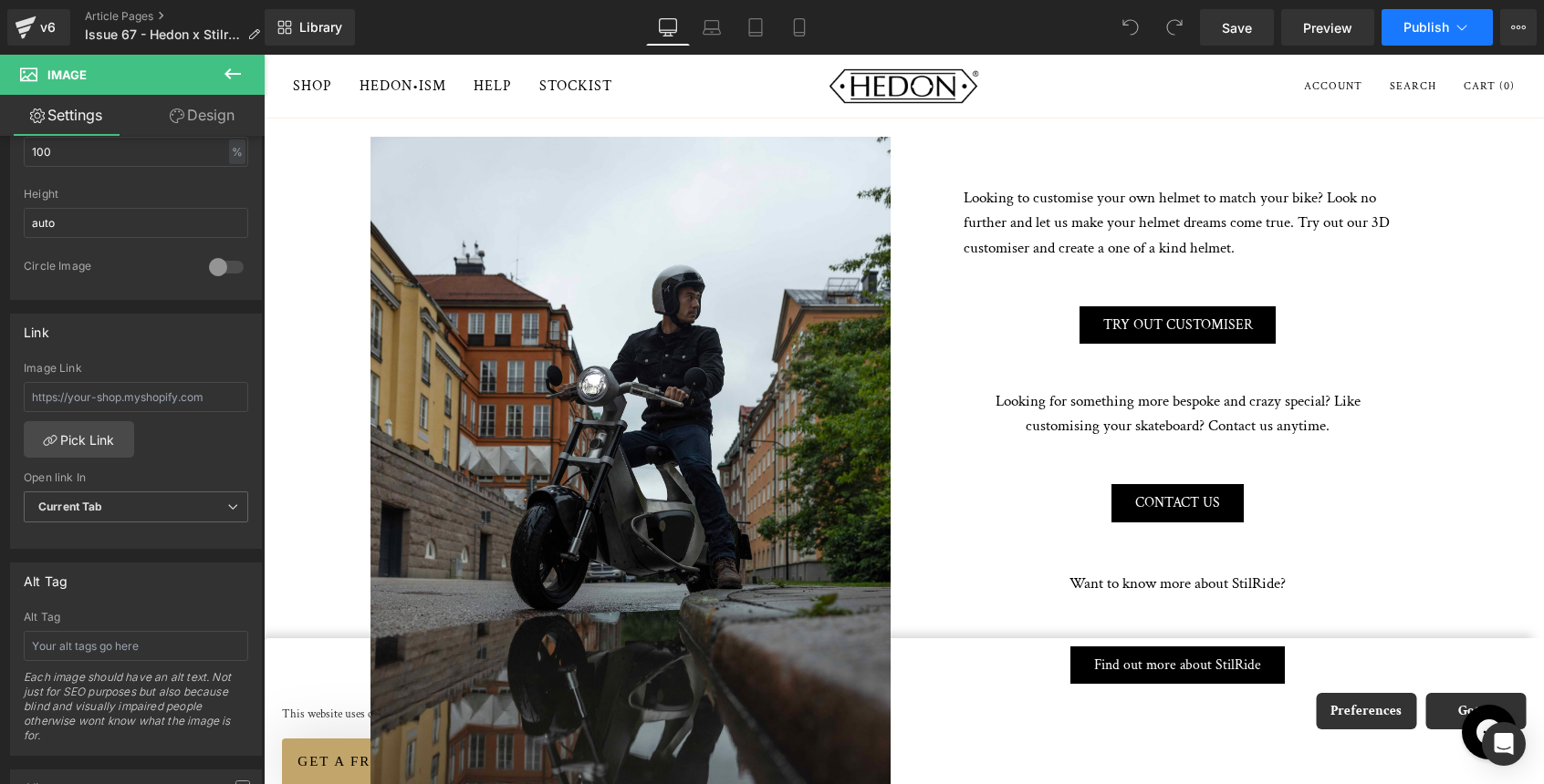
click at [1468, 35] on icon at bounding box center [1461, 27] width 18 height 18
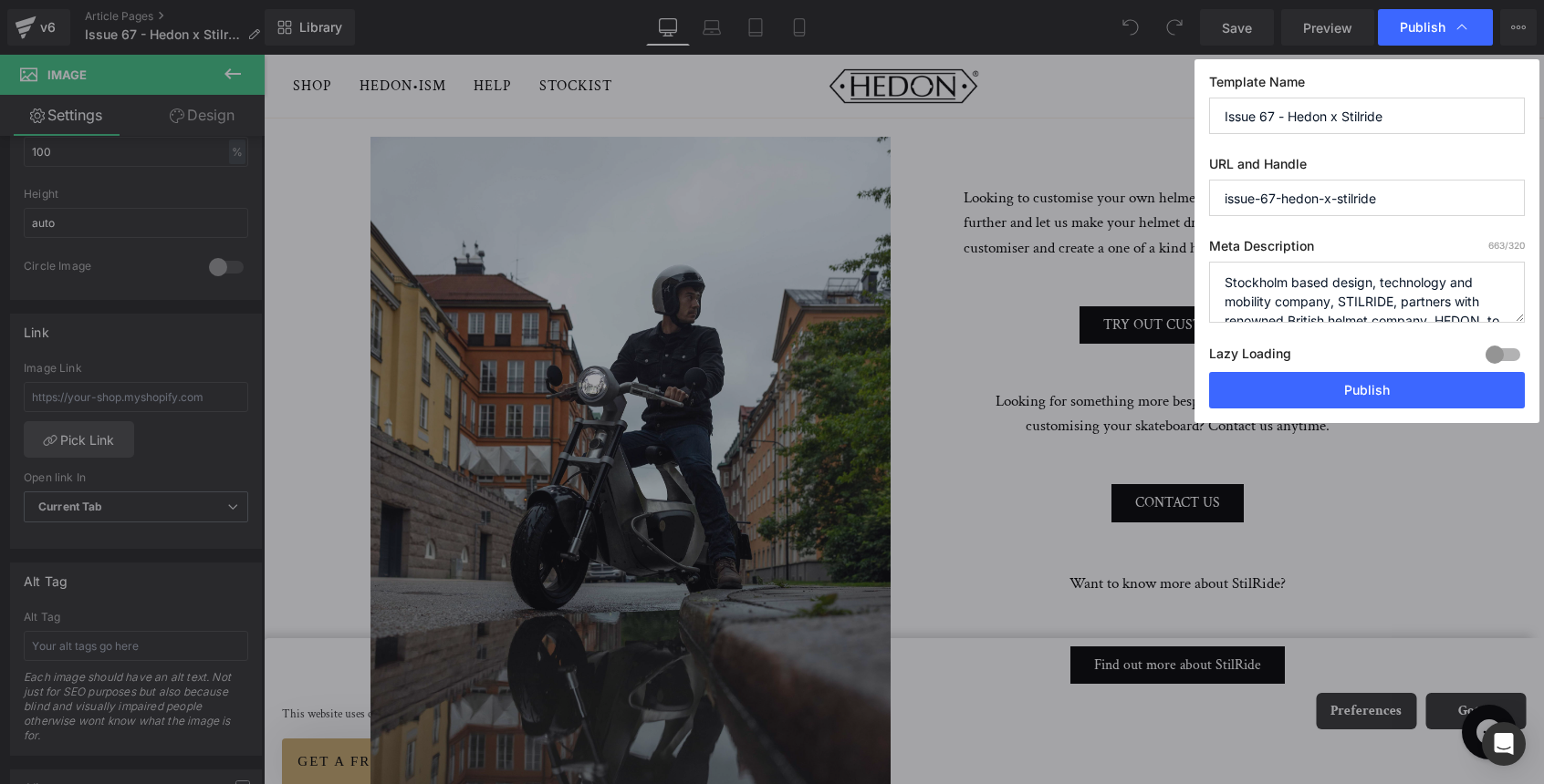
click at [1468, 35] on icon at bounding box center [1461, 27] width 18 height 18
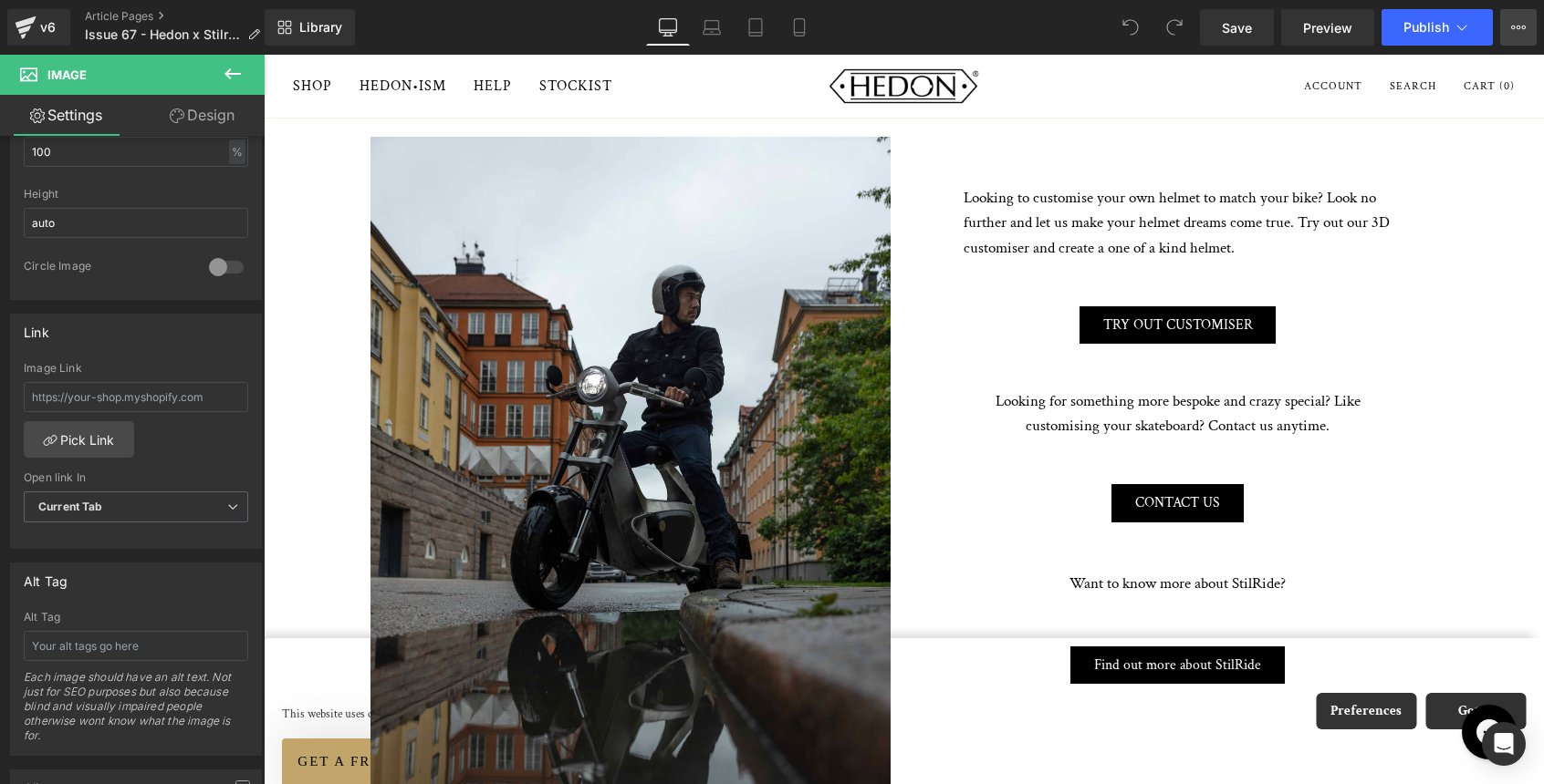
click at [1511, 32] on icon at bounding box center [1518, 27] width 15 height 15
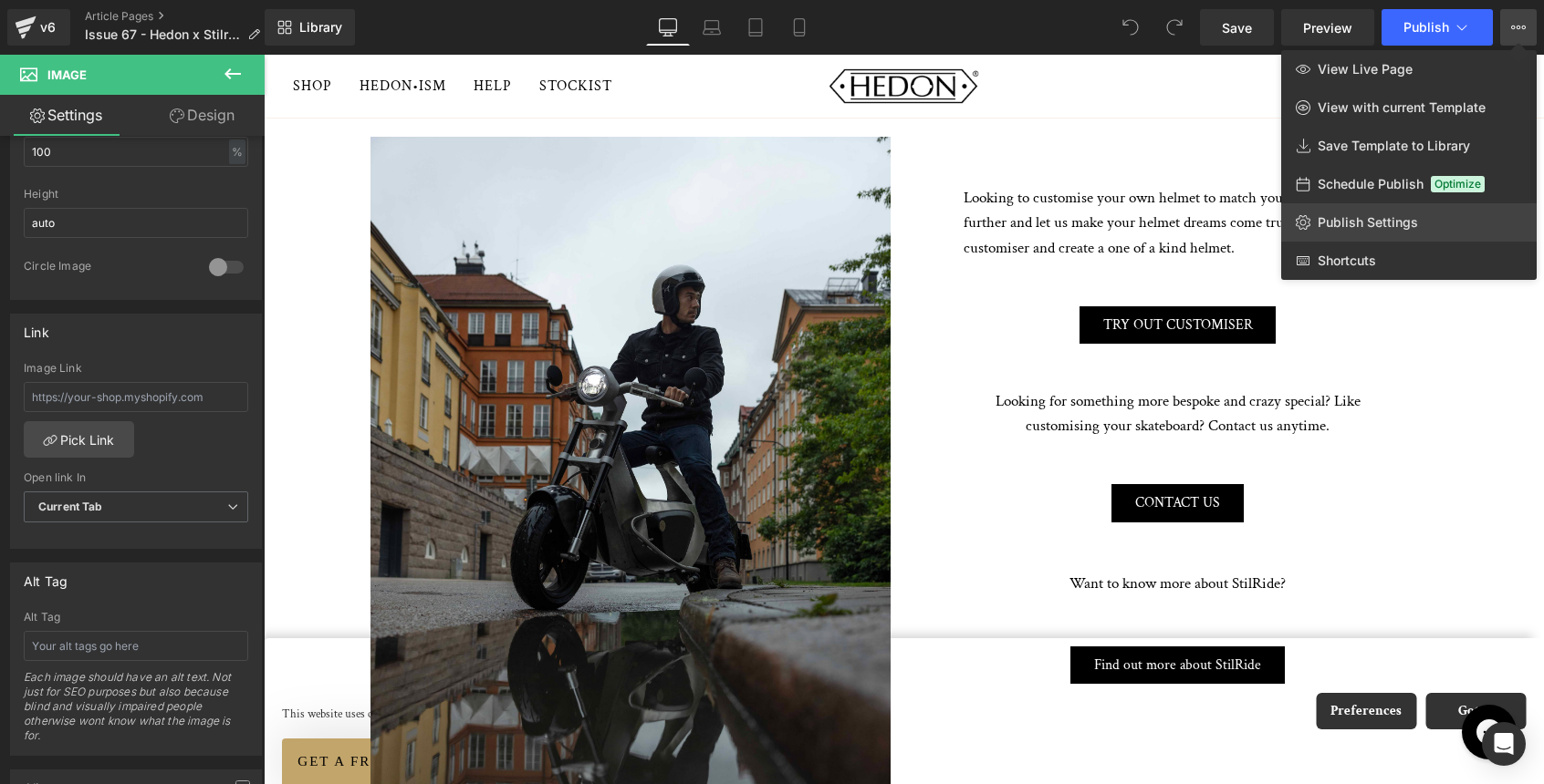
click at [1406, 227] on span "Publish Settings" at bounding box center [1367, 223] width 100 height 17
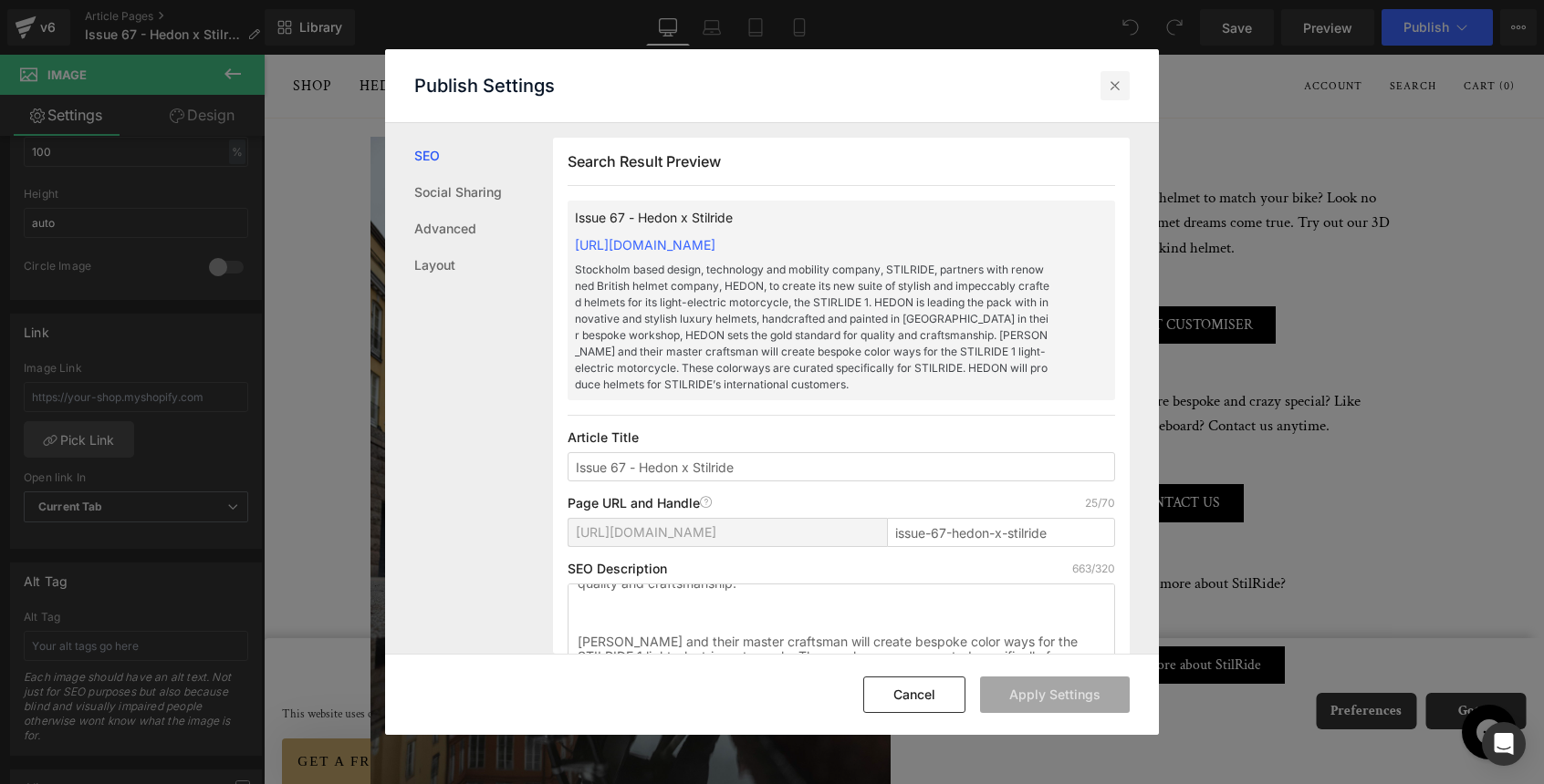
click at [1119, 83] on icon at bounding box center [1115, 85] width 18 height 18
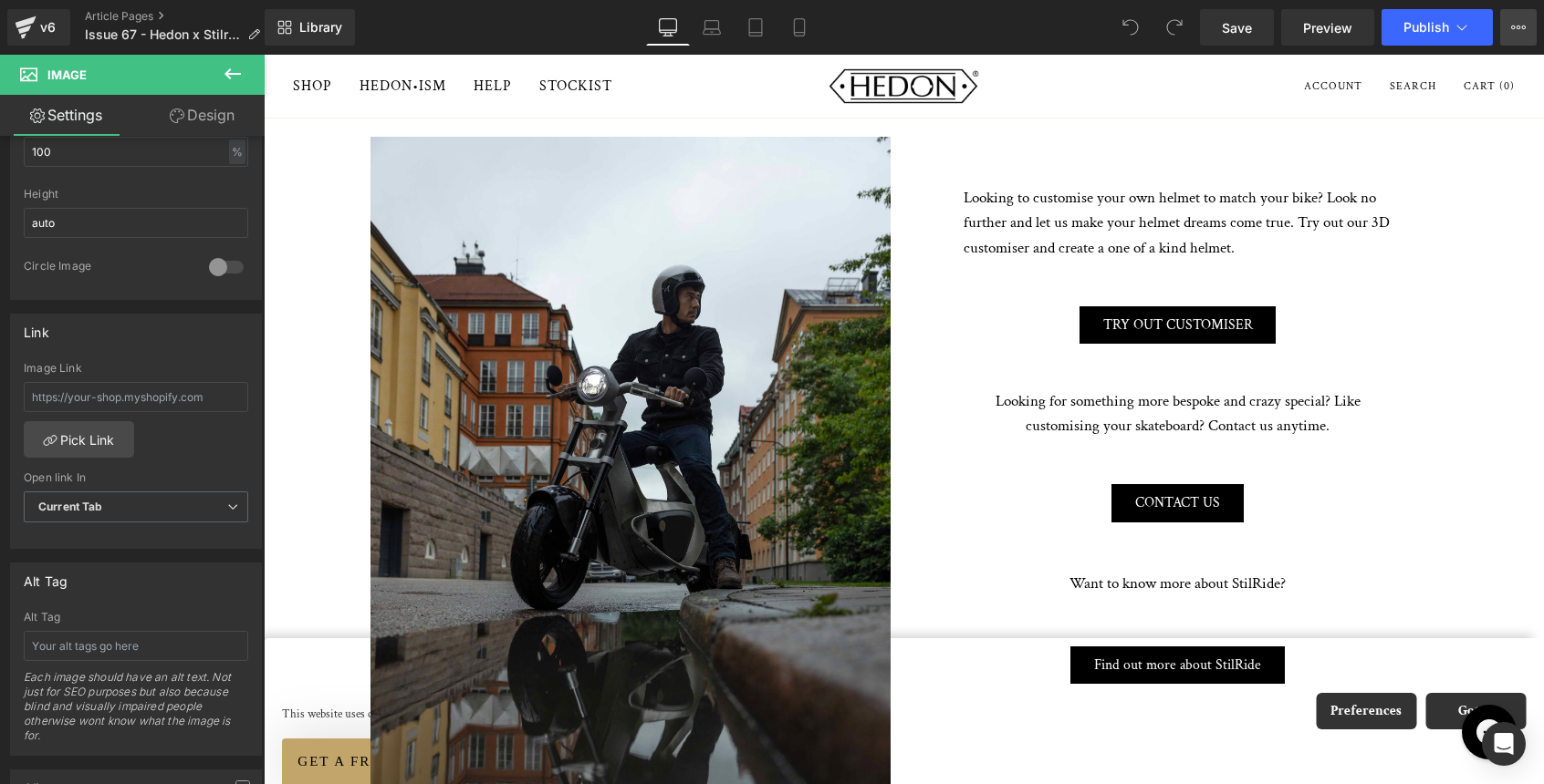
click at [1529, 26] on button "View Live Page View with current Template Save Template to Library Schedule Pub…" at bounding box center [1518, 27] width 37 height 37
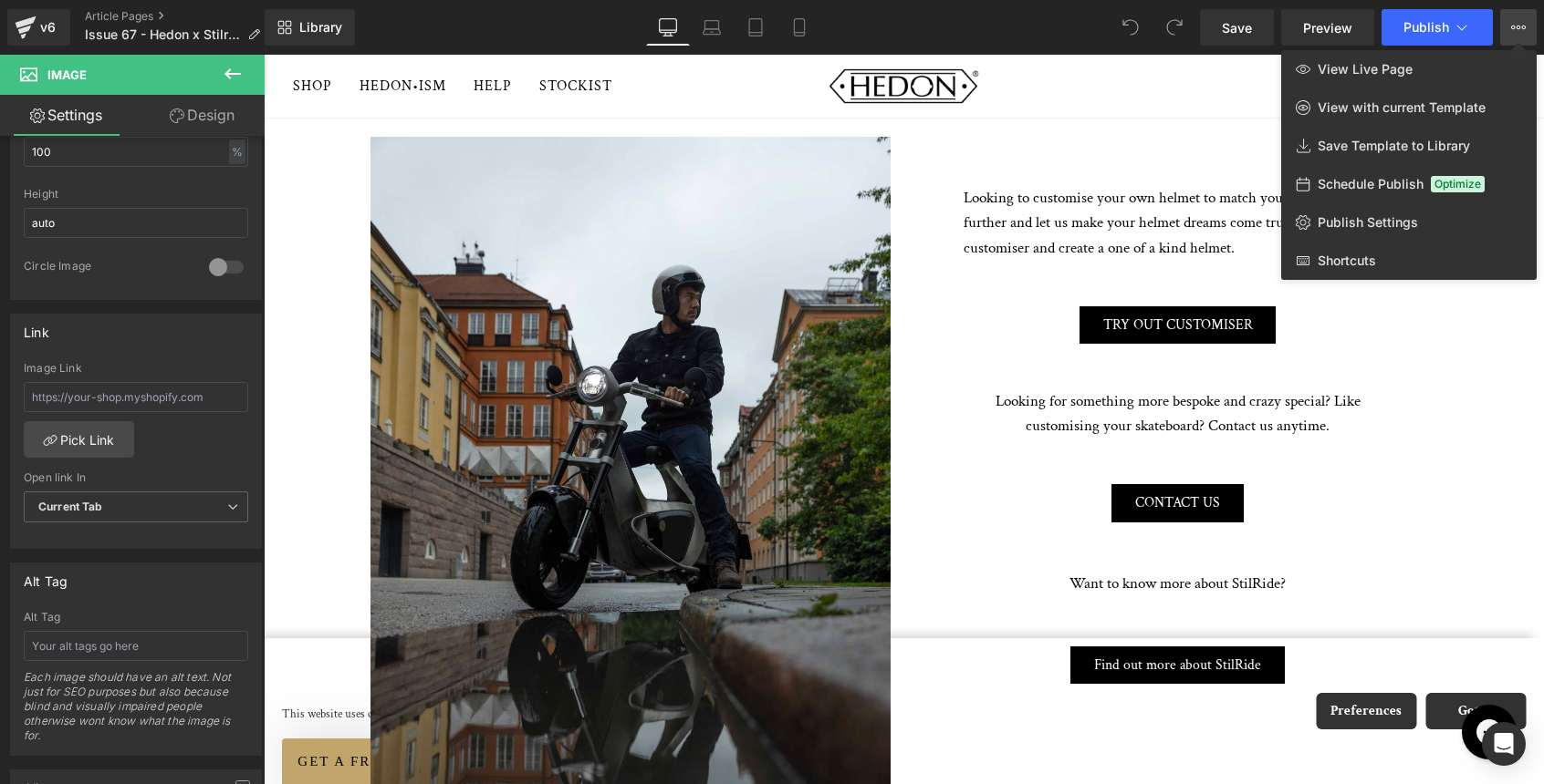
click at [1462, 183] on span "Optimize" at bounding box center [1458, 184] width 54 height 17
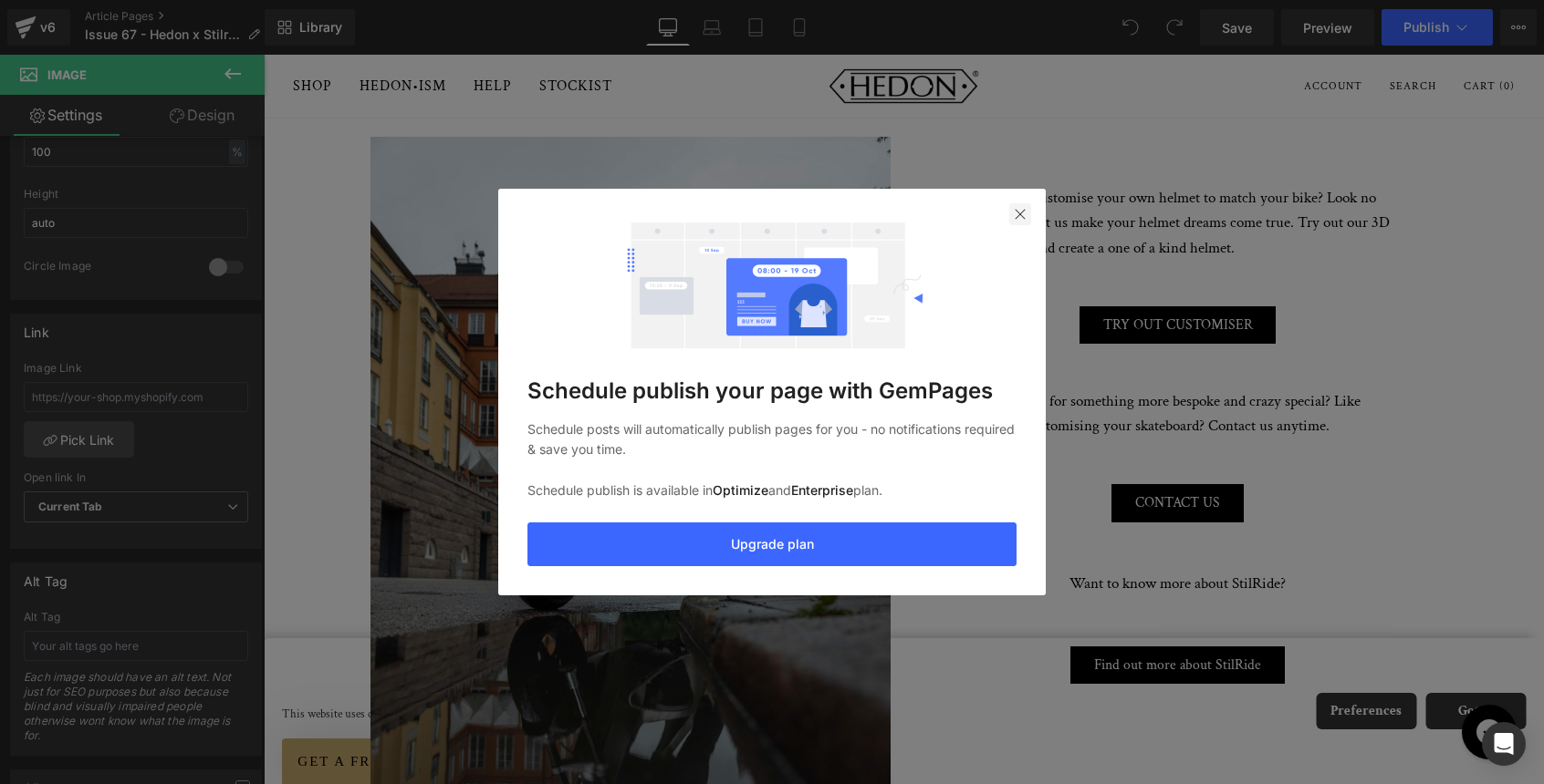
click at [1015, 212] on img at bounding box center [1020, 214] width 15 height 15
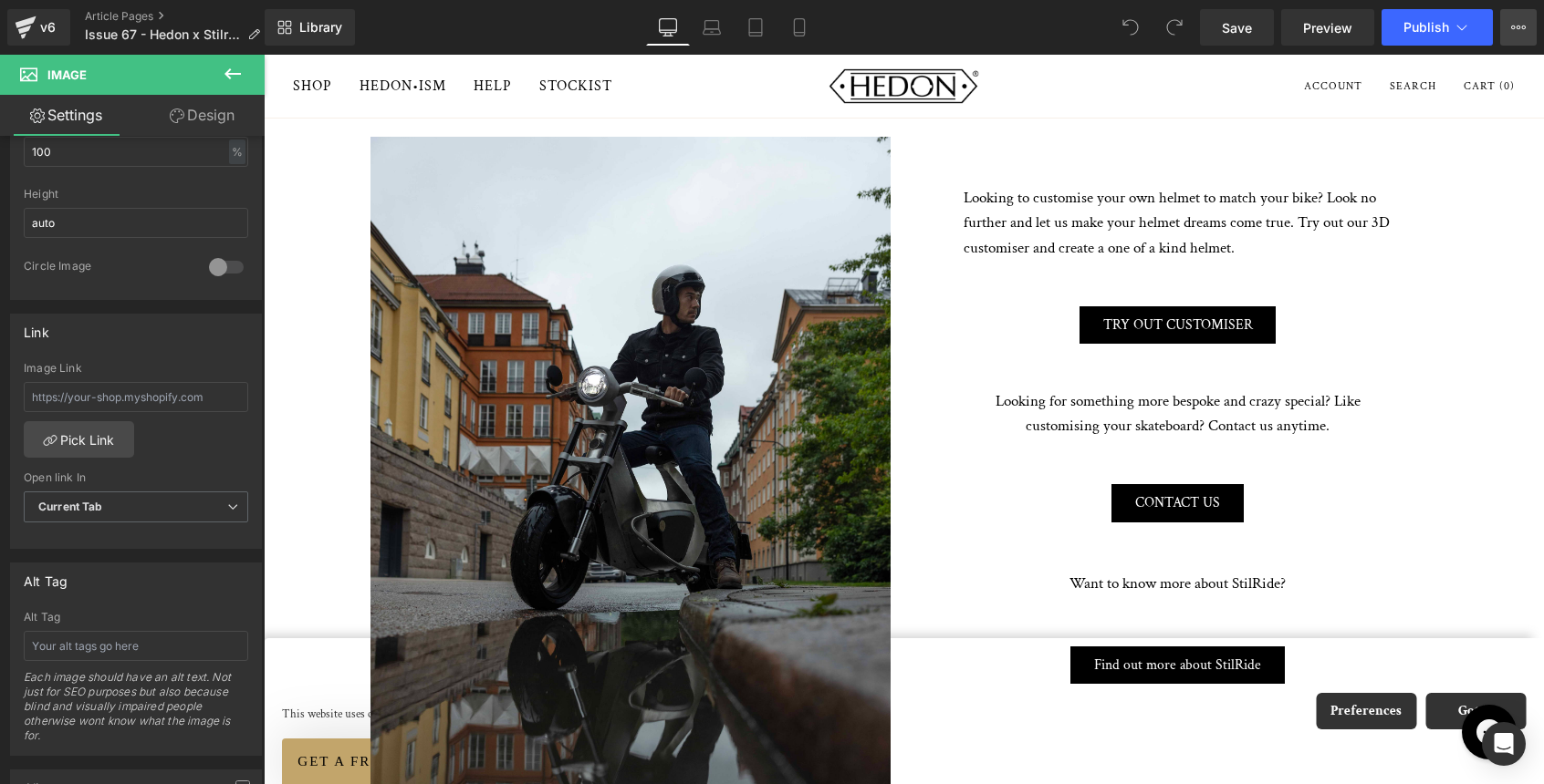
click at [1514, 24] on icon at bounding box center [1518, 27] width 15 height 15
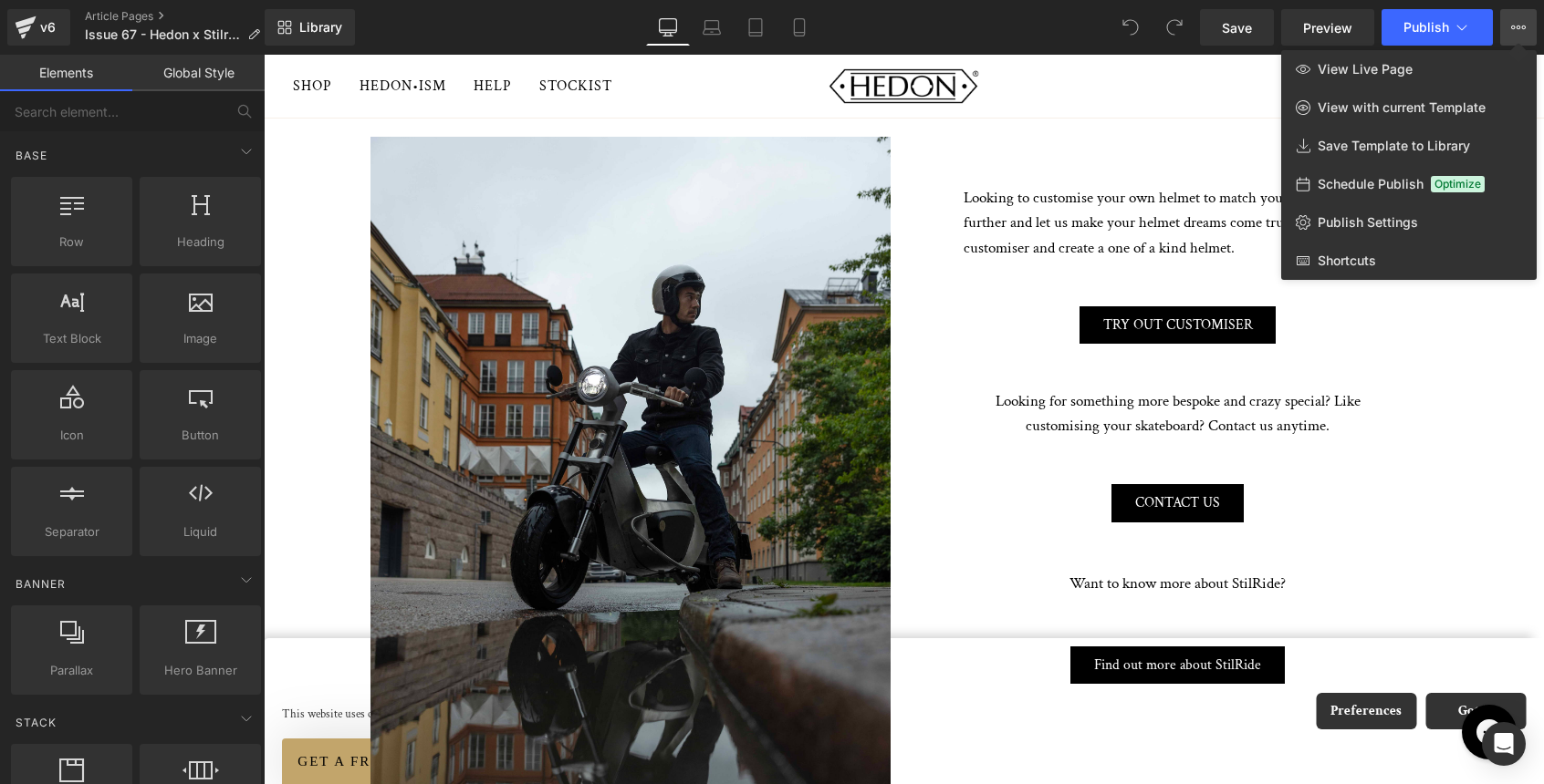
click at [1415, 397] on div at bounding box center [903, 419] width 1280 height 729
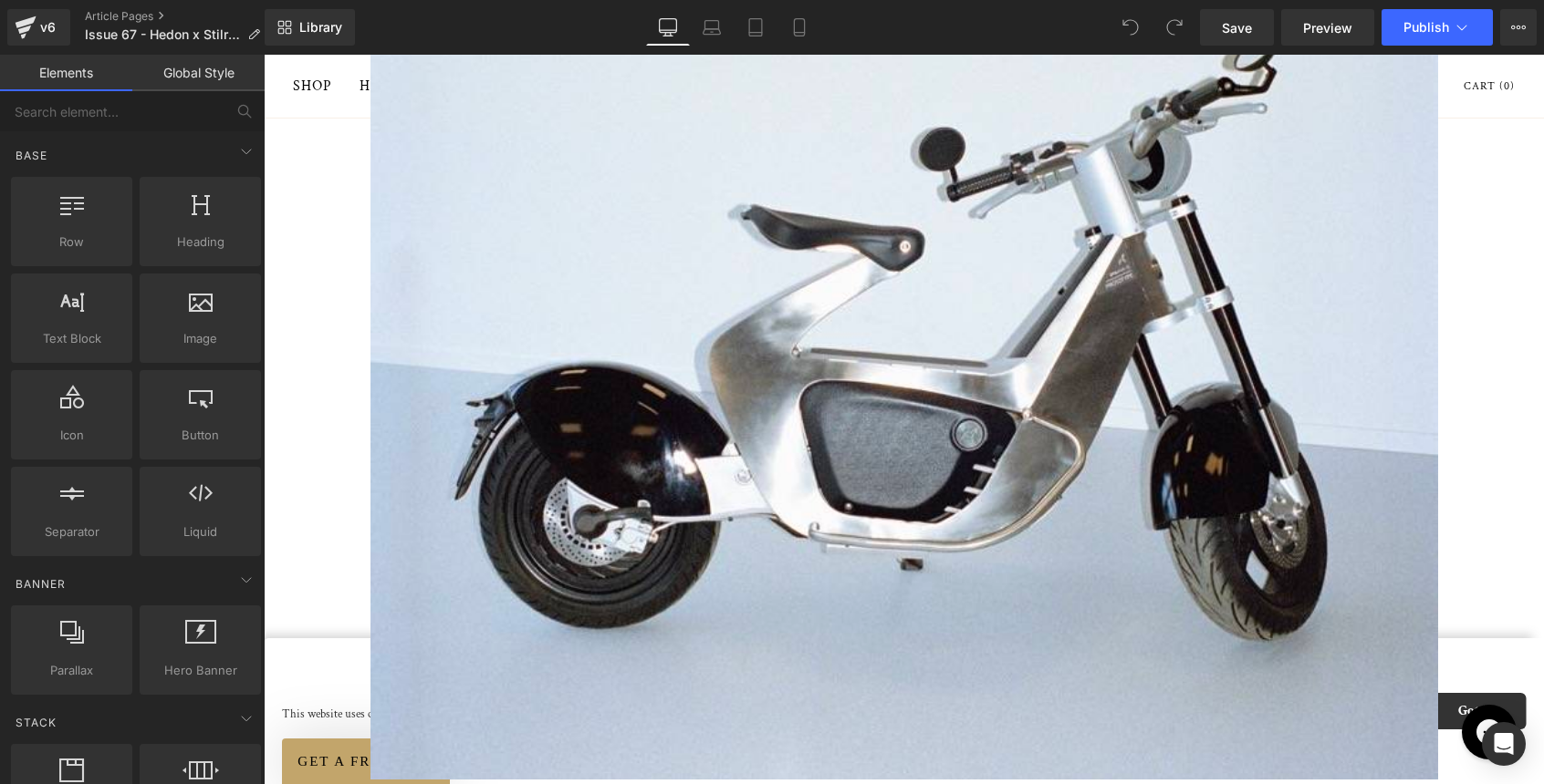
scroll to position [443, 0]
